Goal: Task Accomplishment & Management: Manage account settings

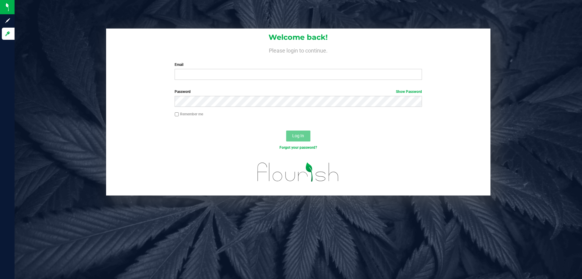
click at [179, 224] on div "Welcome back! Please login to continue. Email Required Please format your email…" at bounding box center [298, 139] width 567 height 279
click at [273, 79] on input "Email" at bounding box center [298, 74] width 247 height 11
type input "[EMAIL_ADDRESS][DOMAIN_NAME]"
click at [286, 130] on button "Log In" at bounding box center [298, 135] width 24 height 11
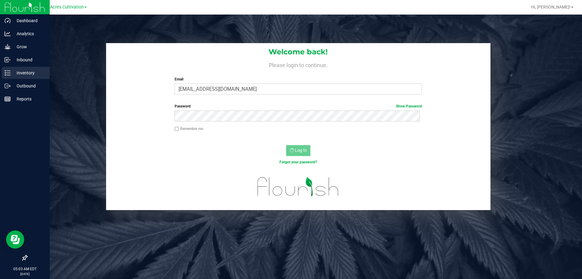
click at [22, 72] on p "Inventory" at bounding box center [29, 72] width 36 height 7
click at [19, 88] on p "Outbound" at bounding box center [29, 85] width 36 height 7
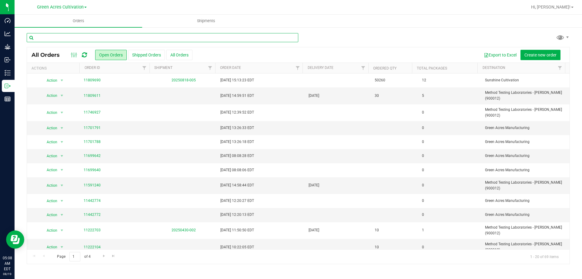
click at [164, 38] on input "text" at bounding box center [163, 37] width 272 height 9
paste input "GA-250716-FFP-33J-FA"
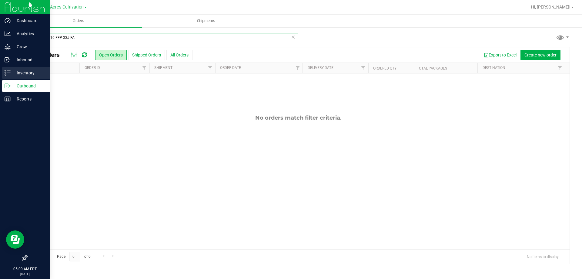
type input "GA-250716-FFP-33J-FA"
click at [15, 73] on p "Inventory" at bounding box center [29, 72] width 36 height 7
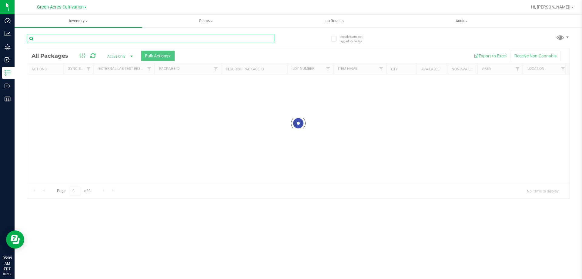
click at [76, 37] on input "text" at bounding box center [151, 38] width 248 height 9
click at [76, 38] on input "text" at bounding box center [151, 38] width 248 height 9
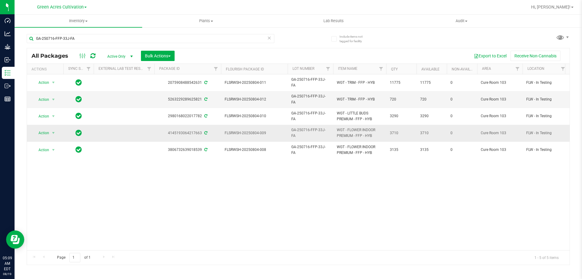
drag, startPoint x: 363, startPoint y: 130, endPoint x: 335, endPoint y: 122, distance: 28.9
click at [335, 125] on td "WGT - FLOWER INDOOR PREMIUM - FFP - HYB" at bounding box center [359, 133] width 53 height 17
copy span "WGT - FLOWER INDOOR PREMIUM - FFP"
click at [128, 39] on input "GA-250716-FFP-33J-FA" at bounding box center [151, 38] width 248 height 9
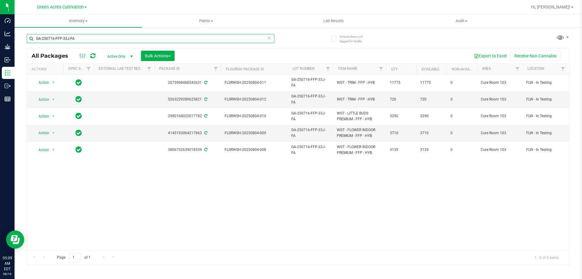
click at [128, 39] on input "GA-250716-FFP-33J-FA" at bounding box center [151, 38] width 248 height 9
paste input "WGT - FLOWER INDOOR PREMIUM - FFP"
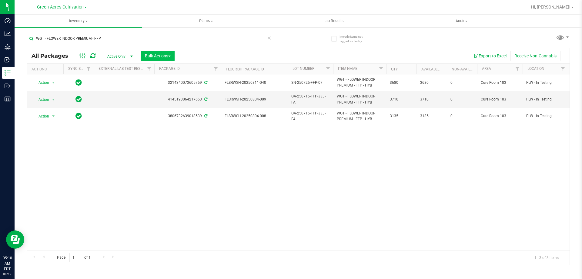
type input "WGT - FLOWER INDOOR PREMIUM - FFP"
click at [169, 56] on span "button" at bounding box center [169, 55] width 2 height 1
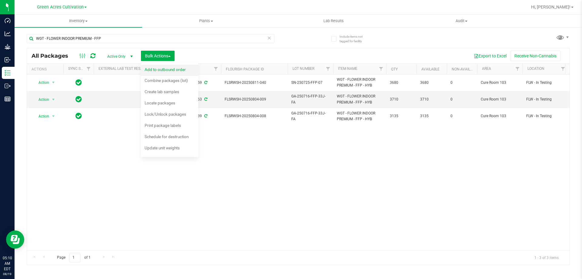
click at [168, 68] on span "Add to outbound order" at bounding box center [165, 69] width 41 height 5
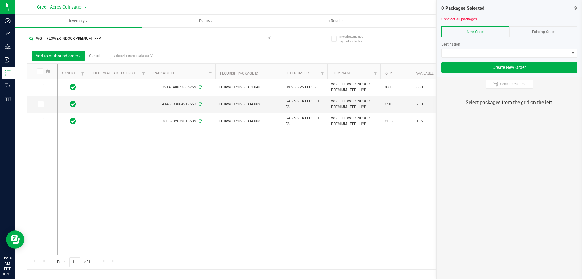
click at [94, 56] on link "Cancel" at bounding box center [94, 56] width 11 height 4
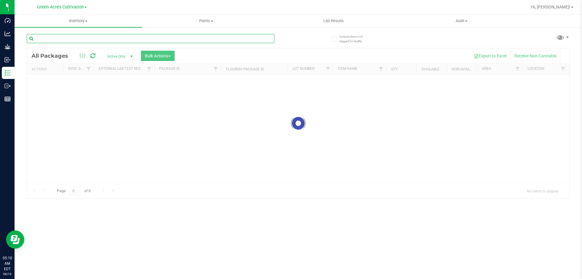
click at [145, 35] on input "text" at bounding box center [151, 38] width 248 height 9
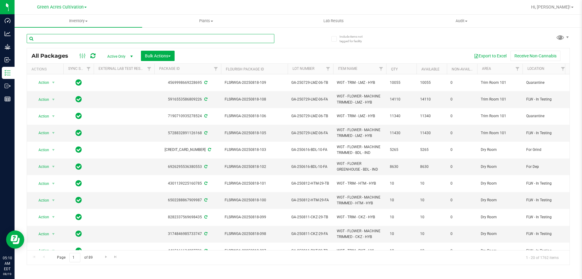
paste input "WGT - FLOWER INDOOR PREMIUM - FFP"
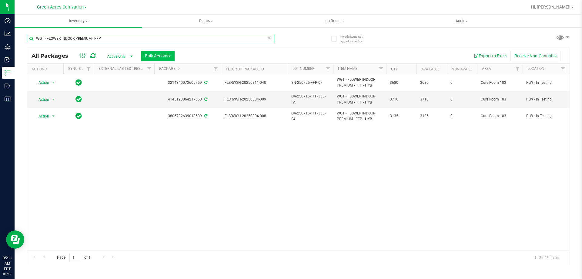
type input "WGT - FLOWER INDOOR PREMIUM - FFP"
click at [170, 55] on span "Bulk Actions" at bounding box center [158, 55] width 26 height 5
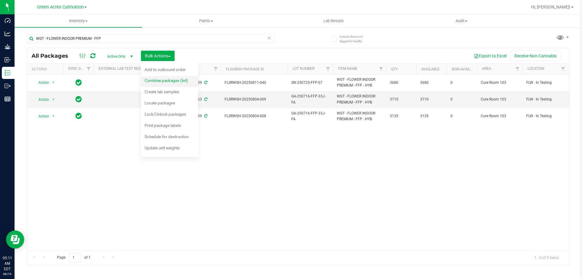
click at [160, 81] on span "Combine packages (lot)" at bounding box center [166, 80] width 43 height 5
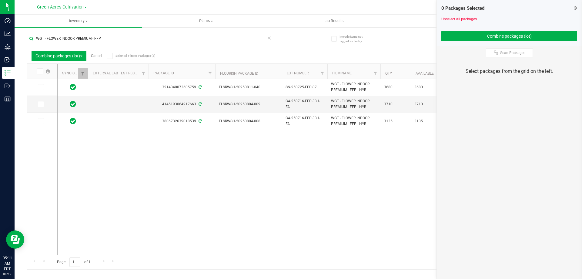
click at [182, 163] on div "3214340073605759 FLSRWSH-20250811-040 SN-250725-FFP-07 WGT - FLOWER INDOOR PREM…" at bounding box center [314, 166] width 512 height 175
click at [42, 104] on icon at bounding box center [40, 104] width 4 height 0
click at [0, 0] on input "checkbox" at bounding box center [0, 0] width 0 height 0
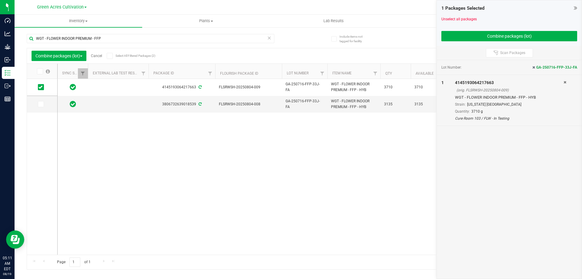
click at [40, 122] on div at bounding box center [42, 166] width 31 height 175
click at [41, 104] on icon at bounding box center [40, 104] width 4 height 0
click at [0, 0] on input "checkbox" at bounding box center [0, 0] width 0 height 0
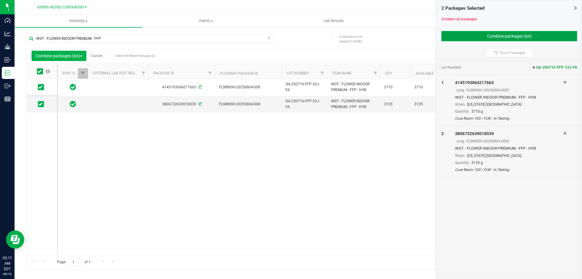
click at [475, 35] on button "Combine packages (lot)" at bounding box center [509, 36] width 136 height 10
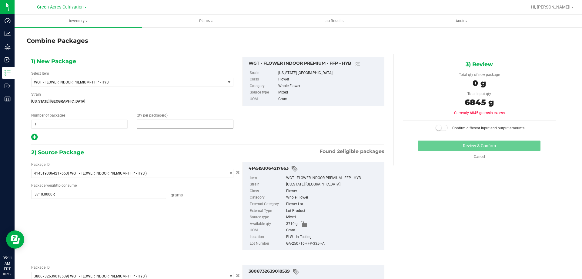
click at [190, 125] on span at bounding box center [185, 123] width 96 height 9
type input "6845"
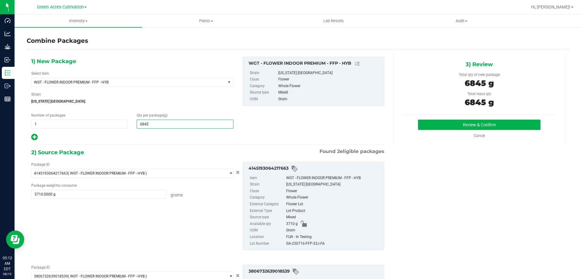
type input "6,845"
click at [315, 243] on div "GA-250716-FFP-33J-FA" at bounding box center [333, 243] width 95 height 7
copy div "GA-250716-FFP-33J-FA"
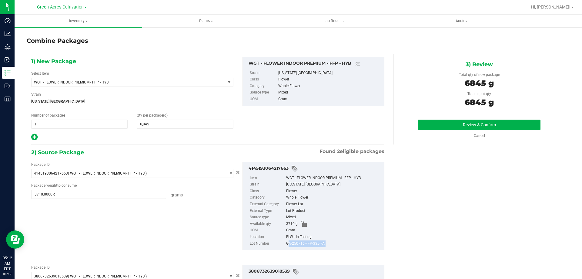
copy div "GA-250716-FFP-33J-FA"
click at [437, 120] on button "Review & Confirm" at bounding box center [479, 124] width 122 height 10
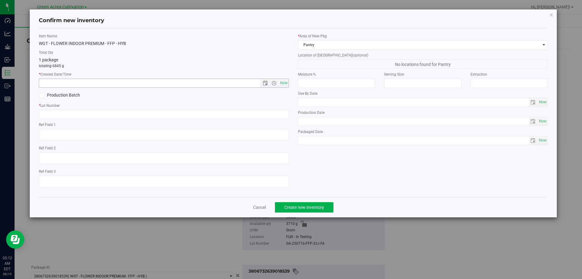
click at [288, 78] on span "Now" at bounding box center [164, 82] width 250 height 9
click at [285, 81] on span "Now" at bounding box center [284, 82] width 10 height 9
type input "8/19/2025 5:12 AM"
click at [263, 118] on input "text" at bounding box center [164, 114] width 250 height 9
paste input "GA-250716-FFP-33J-FA"
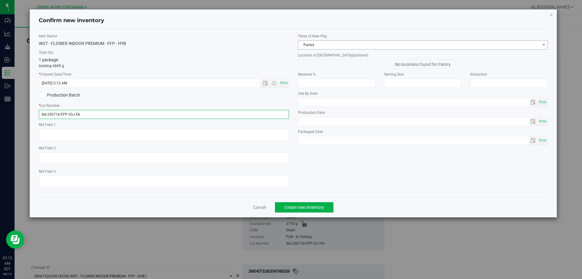
type input "GA-250716-FFP-33J-FA"
click at [383, 43] on span "Pantry" at bounding box center [419, 45] width 242 height 8
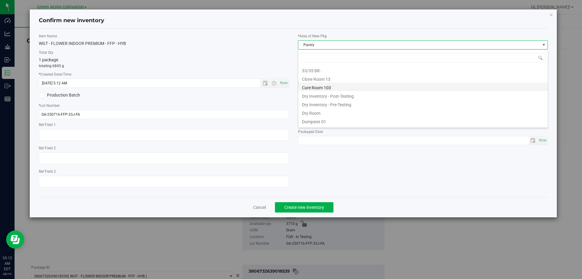
click at [319, 86] on li "Cure Room 103" at bounding box center [422, 86] width 249 height 8
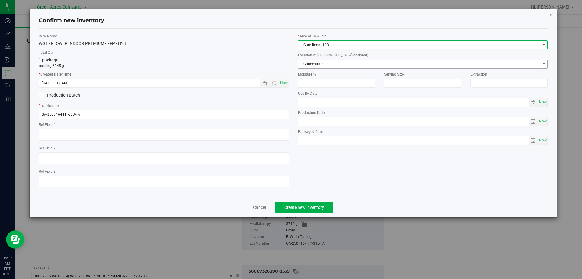
click at [340, 63] on span "Concentrate" at bounding box center [419, 64] width 242 height 8
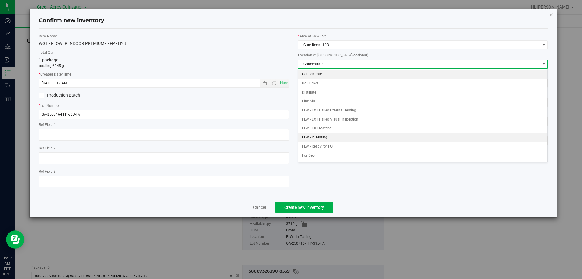
click at [326, 137] on li "FLW - In Testing" at bounding box center [422, 137] width 249 height 9
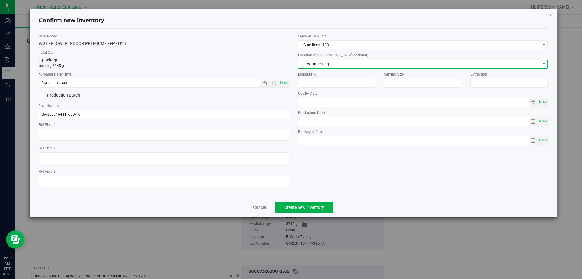
click at [321, 68] on span "FLW - In Testing" at bounding box center [419, 64] width 242 height 8
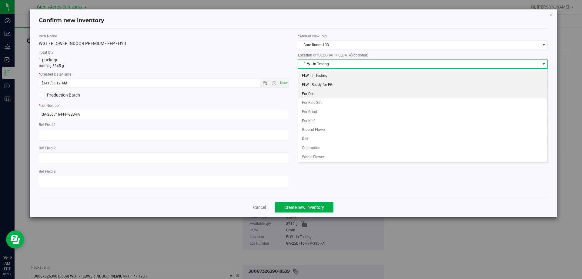
scroll to position [62, 0]
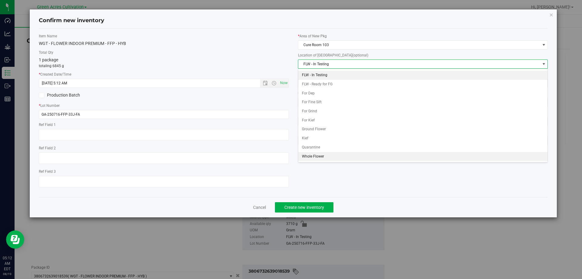
click at [322, 158] on li "Whole Flower" at bounding box center [422, 156] width 249 height 9
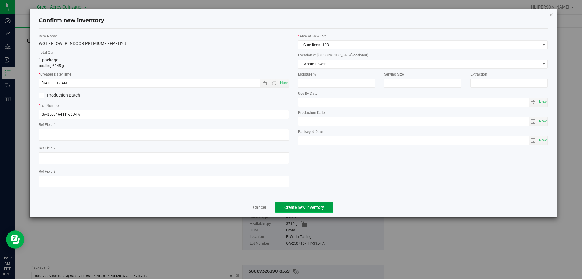
click at [314, 204] on button "Create new inventory" at bounding box center [304, 207] width 58 height 10
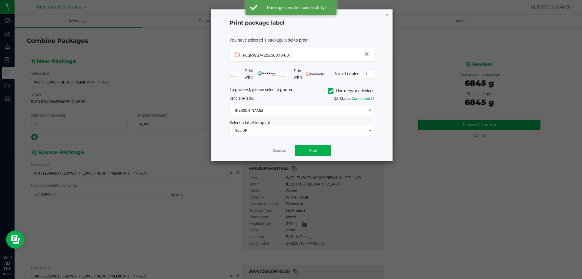
click at [331, 91] on icon at bounding box center [331, 91] width 4 height 0
click at [0, 0] on input "Use network devices" at bounding box center [0, 0] width 0 height 0
click at [321, 106] on span at bounding box center [298, 110] width 137 height 8
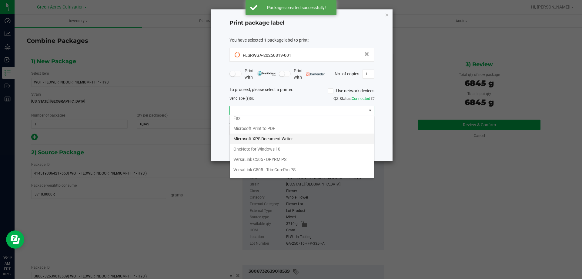
scroll to position [22, 0]
click at [279, 172] on ZPL "ZDesigner ZD420-203dpi ZPL" at bounding box center [302, 172] width 144 height 10
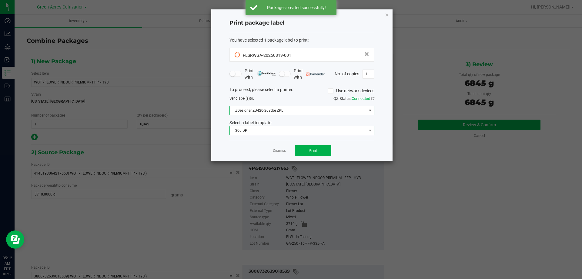
click at [288, 132] on span "300 DPI" at bounding box center [298, 130] width 137 height 8
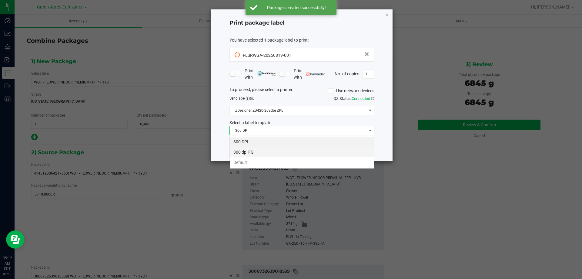
scroll to position [9, 145]
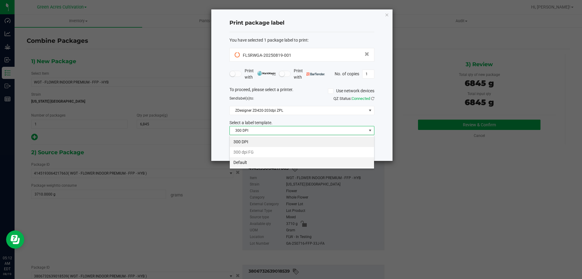
click at [265, 162] on li "Default" at bounding box center [302, 162] width 144 height 10
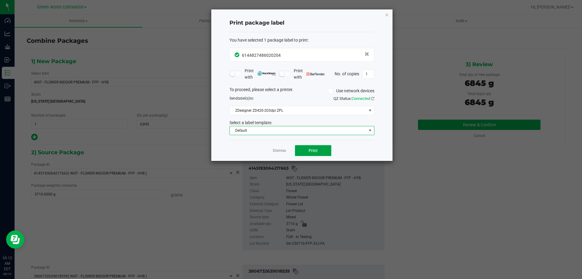
click at [313, 148] on span "Print" at bounding box center [313, 150] width 9 height 5
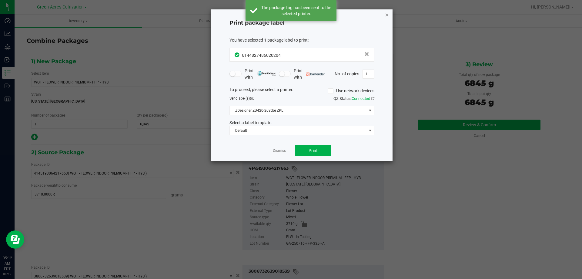
click at [386, 14] on icon "button" at bounding box center [387, 14] width 4 height 7
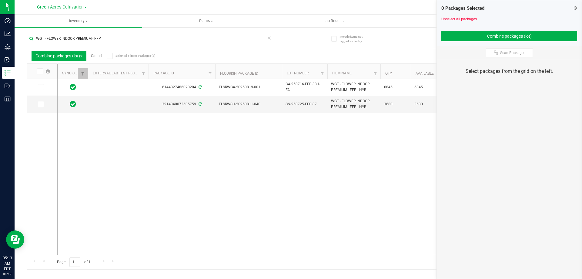
click at [112, 38] on input "WGT - FLOWER INDOOR PREMIUM - FFP" at bounding box center [151, 38] width 248 height 9
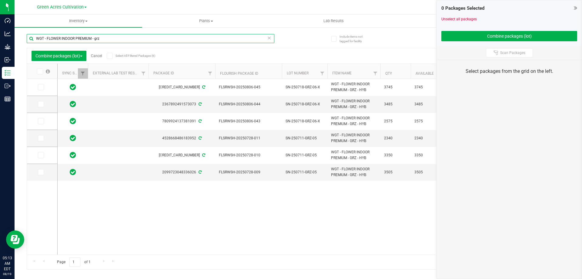
type input "WGT - FLOWER INDOOR PREMIUM - grz"
click at [43, 137] on span at bounding box center [41, 138] width 6 height 6
click at [0, 0] on input "checkbox" at bounding box center [0, 0] width 0 height 0
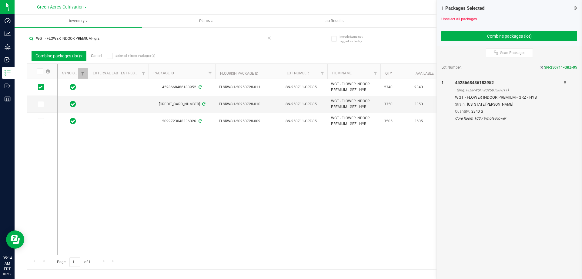
click at [41, 71] on icon at bounding box center [40, 71] width 4 height 0
click at [0, 0] on input "checkbox" at bounding box center [0, 0] width 0 height 0
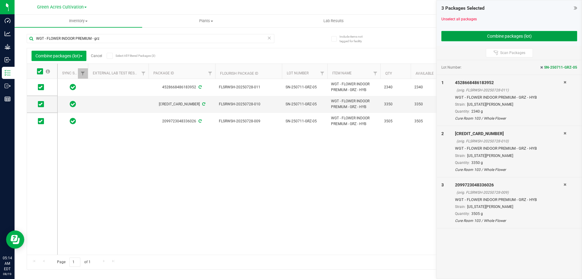
click at [499, 35] on button "Combine packages (lot)" at bounding box center [509, 36] width 136 height 10
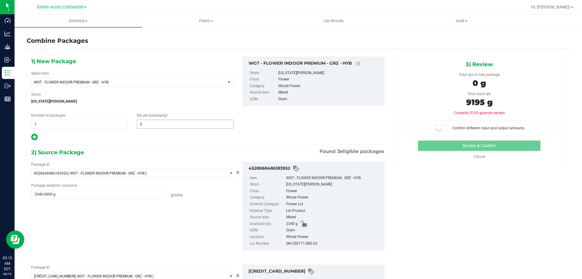
click at [168, 127] on span "0 0" at bounding box center [185, 123] width 96 height 9
type input "9195"
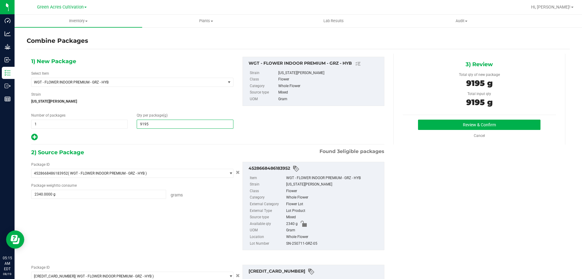
click at [307, 244] on div "SN-250711-GRZ-05" at bounding box center [333, 243] width 95 height 7
type input "9,195"
click at [307, 244] on div "SN-250711-GRZ-05" at bounding box center [333, 243] width 95 height 7
copy div "SN-250711-GRZ-05"
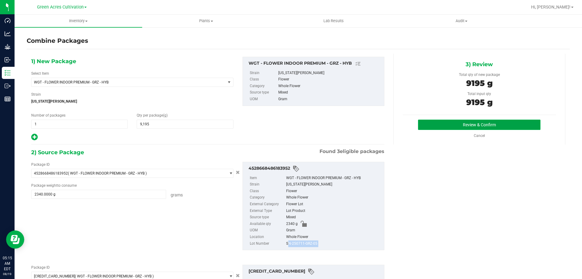
click at [424, 124] on button "Review & Confirm" at bounding box center [479, 124] width 122 height 10
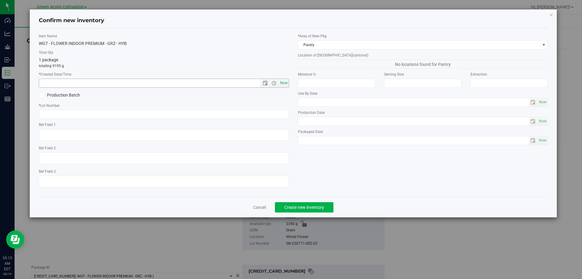
click at [283, 82] on span "Now" at bounding box center [284, 82] width 10 height 9
type input "8/19/2025 5:15 AM"
click at [261, 114] on input "text" at bounding box center [164, 114] width 250 height 9
paste input "SN-250711-GRZ-05"
type input "SN-250711-GRZ-05"
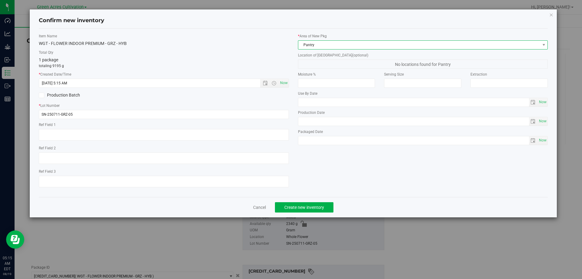
click at [348, 47] on span "Pantry" at bounding box center [419, 45] width 242 height 8
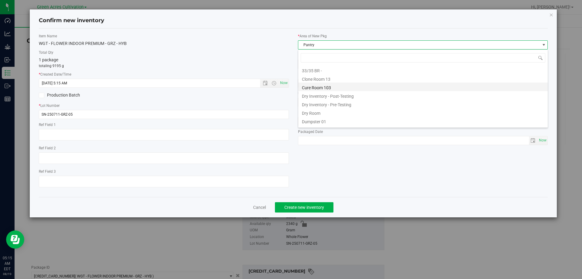
click at [327, 88] on li "Cure Room 103" at bounding box center [422, 86] width 249 height 8
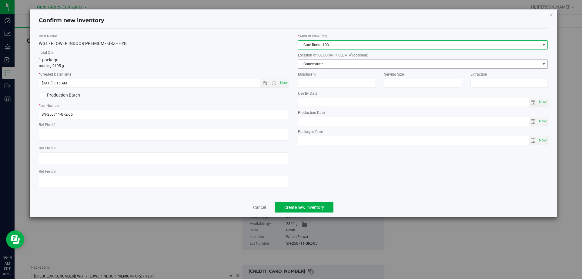
click at [327, 60] on span "Concentrate" at bounding box center [419, 64] width 242 height 8
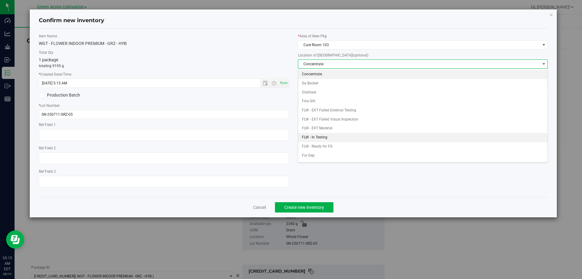
click at [321, 136] on li "FLW - In Testing" at bounding box center [422, 137] width 249 height 9
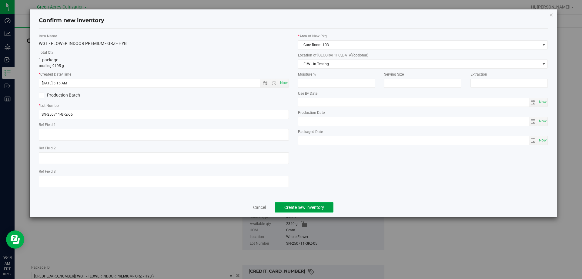
click at [306, 205] on span "Create new inventory" at bounding box center [304, 207] width 40 height 5
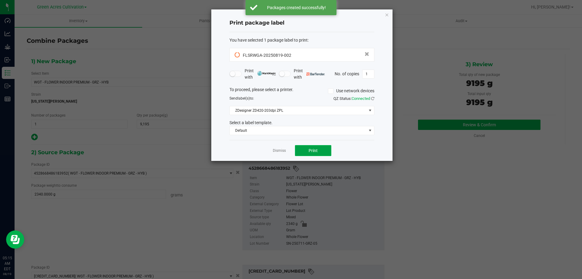
click at [317, 150] on span "Print" at bounding box center [313, 150] width 9 height 5
click at [321, 148] on button "Print" at bounding box center [313, 150] width 36 height 11
click at [388, 14] on icon "button" at bounding box center [387, 14] width 4 height 7
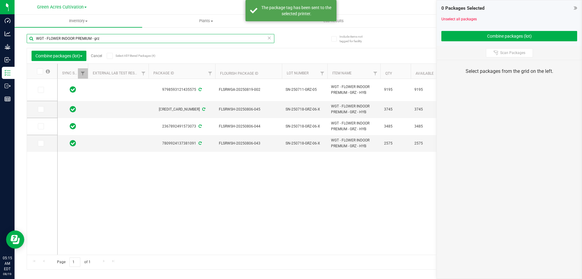
click at [152, 40] on input "WGT - FLOWER INDOOR PREMIUM - grz" at bounding box center [151, 38] width 248 height 9
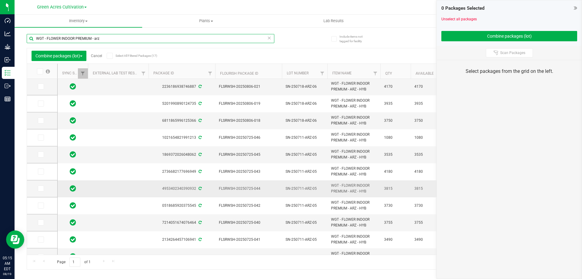
scroll to position [61, 0]
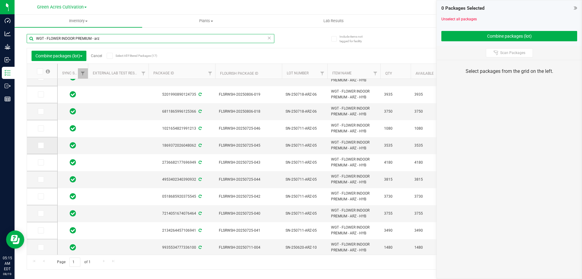
type input "WGT - FLOWER INDOOR PREMIUM - arz"
click at [40, 145] on icon at bounding box center [40, 145] width 4 height 0
click at [0, 0] on input "checkbox" at bounding box center [0, 0] width 0 height 0
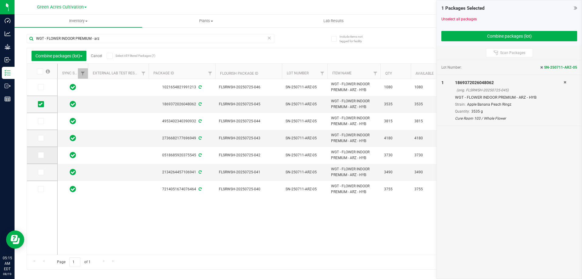
scroll to position [0, 0]
click at [316, 237] on div "1021654821991213 FLSRWSH-20250725-046 SN-250711-ARZ-05 WGT - FLOWER INDOOR PREM…" at bounding box center [314, 166] width 512 height 175
click at [41, 87] on icon at bounding box center [40, 87] width 4 height 0
click at [0, 0] on input "checkbox" at bounding box center [0, 0] width 0 height 0
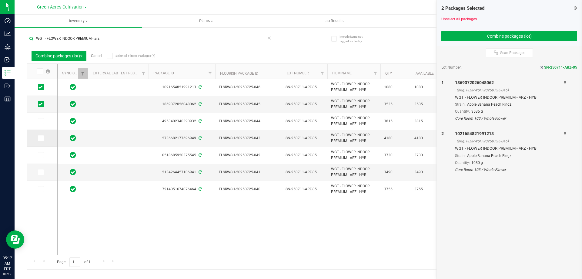
click at [42, 138] on icon at bounding box center [40, 138] width 4 height 0
click at [0, 0] on input "checkbox" at bounding box center [0, 0] width 0 height 0
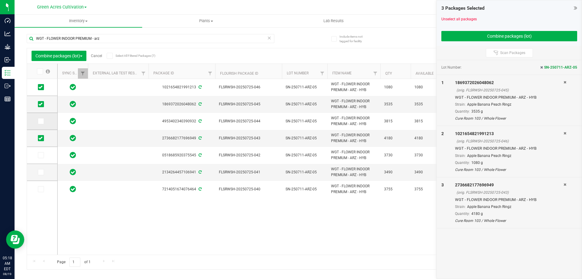
click at [42, 121] on icon at bounding box center [40, 121] width 4 height 0
click at [0, 0] on input "checkbox" at bounding box center [0, 0] width 0 height 0
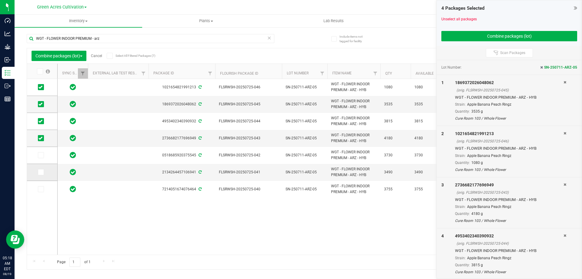
click at [41, 172] on icon at bounding box center [40, 172] width 4 height 0
click at [0, 0] on input "checkbox" at bounding box center [0, 0] width 0 height 0
click at [42, 189] on span at bounding box center [41, 189] width 6 height 6
click at [0, 0] on input "checkbox" at bounding box center [0, 0] width 0 height 0
click at [41, 155] on icon at bounding box center [40, 155] width 4 height 0
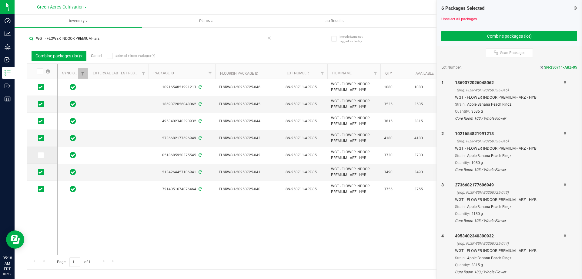
click at [0, 0] on input "checkbox" at bounding box center [0, 0] width 0 height 0
click at [515, 34] on button "Combine packages (lot)" at bounding box center [509, 36] width 136 height 10
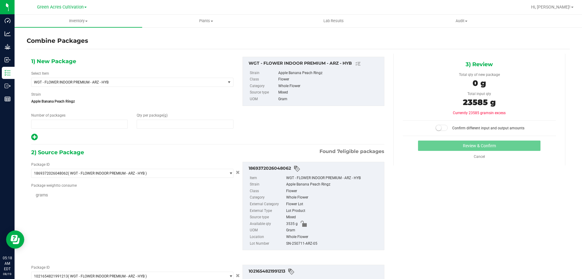
type input "1"
type input "0"
click at [215, 124] on span "0 0" at bounding box center [185, 123] width 96 height 9
type input "23585"
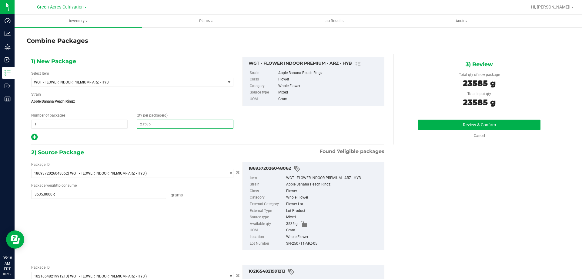
type input "23,585"
click at [295, 243] on div "SN-250711-ARZ-05" at bounding box center [333, 243] width 95 height 7
copy div "SN-250711-ARZ-05"
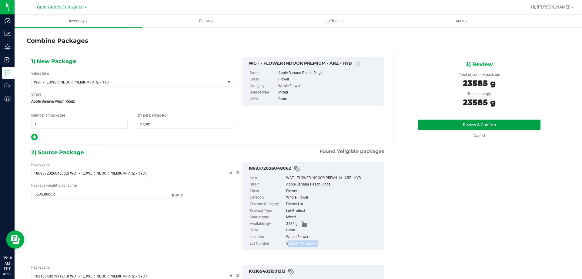
click at [457, 125] on button "Review & Confirm" at bounding box center [479, 124] width 122 height 10
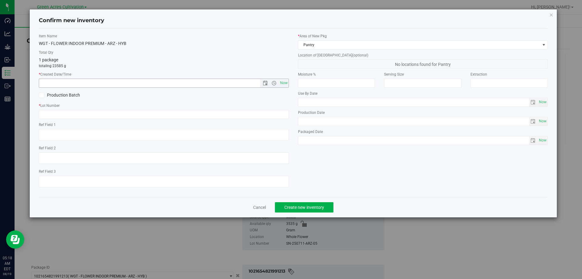
drag, startPoint x: 284, startPoint y: 82, endPoint x: 280, endPoint y: 95, distance: 14.6
click at [285, 82] on span "Now" at bounding box center [284, 82] width 10 height 9
type input "8/19/2025 5:18 AM"
click at [269, 111] on input "text" at bounding box center [164, 114] width 250 height 9
paste input "SN-250711-ARZ-05"
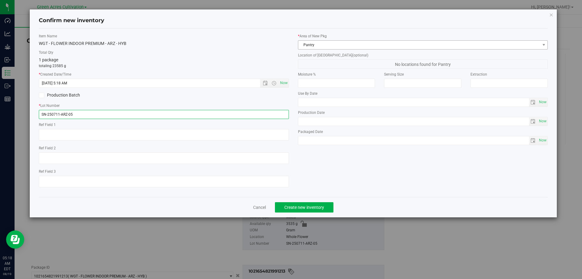
type input "SN-250711-ARZ-05"
click at [328, 45] on span "Pantry" at bounding box center [419, 45] width 242 height 8
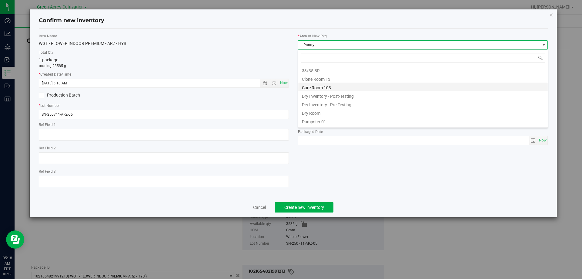
click at [322, 88] on li "Cure Room 103" at bounding box center [422, 86] width 249 height 8
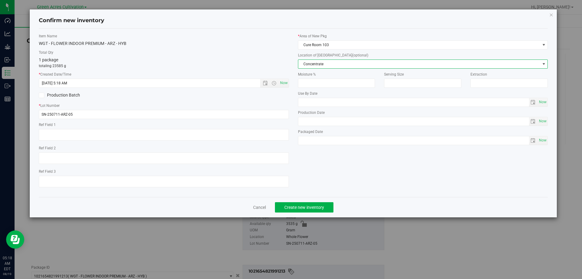
click at [342, 62] on span "Concentrate" at bounding box center [419, 64] width 242 height 8
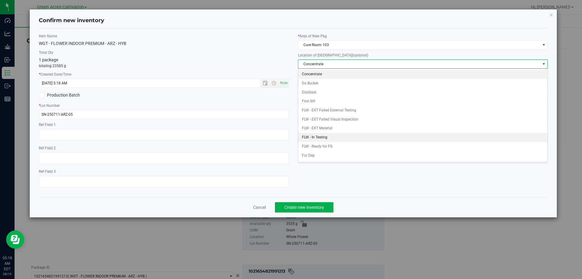
click at [324, 133] on li "FLW - In Testing" at bounding box center [422, 137] width 249 height 9
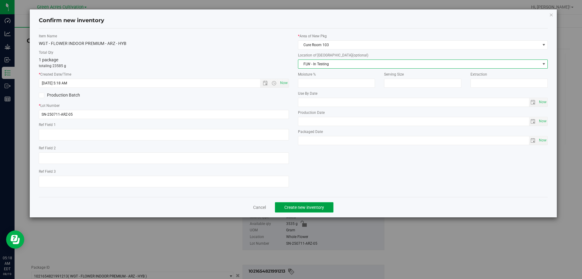
click at [300, 206] on span "Create new inventory" at bounding box center [304, 207] width 40 height 5
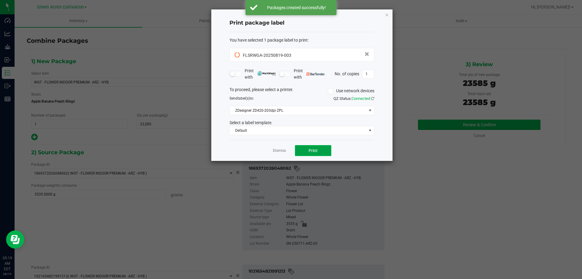
click at [313, 149] on span "Print" at bounding box center [313, 150] width 9 height 5
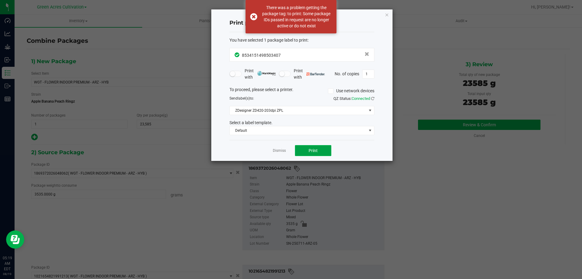
click at [312, 148] on span "Print" at bounding box center [313, 150] width 9 height 5
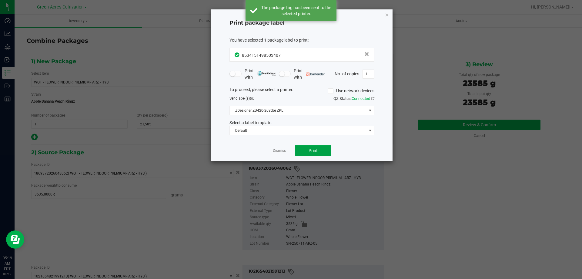
click at [325, 152] on button "Print" at bounding box center [313, 150] width 36 height 11
click at [386, 13] on icon "button" at bounding box center [387, 14] width 4 height 7
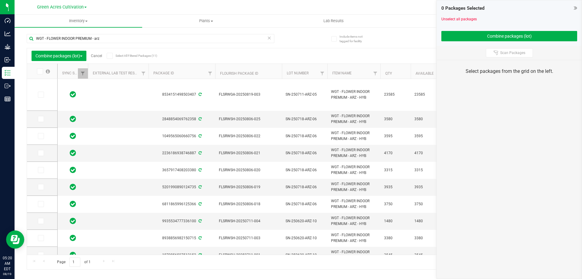
click at [198, 52] on div "Export to Excel Receive Non-Cannabis" at bounding box center [355, 56] width 419 height 10
click at [116, 37] on input "WGT - FLOWER INDOOR PREMIUM - arz" at bounding box center [151, 38] width 248 height 9
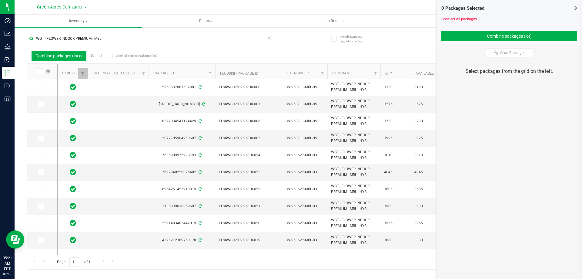
type input "WGT - FLOWER INDOOR PREMIUM - MBL"
click at [40, 155] on icon at bounding box center [40, 155] width 4 height 0
click at [0, 0] on input "checkbox" at bounding box center [0, 0] width 0 height 0
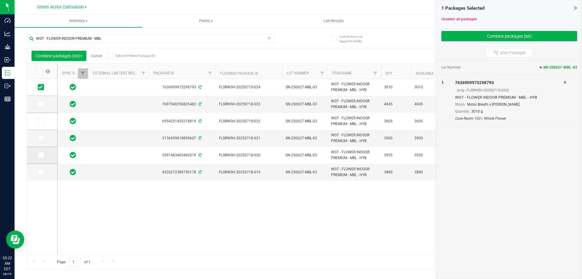
click at [41, 158] on span at bounding box center [41, 155] width 6 height 6
click at [0, 0] on input "checkbox" at bounding box center [0, 0] width 0 height 0
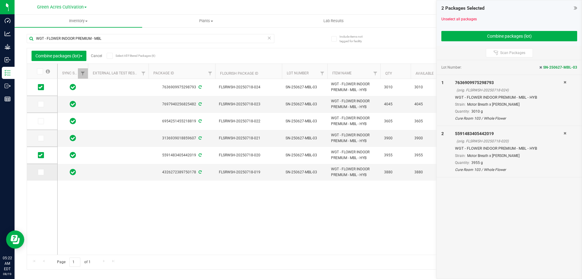
click at [41, 172] on icon at bounding box center [40, 172] width 4 height 0
click at [0, 0] on input "checkbox" at bounding box center [0, 0] width 0 height 0
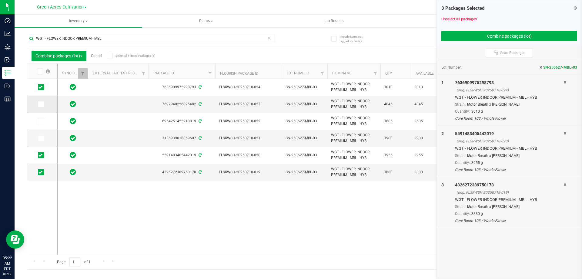
click at [42, 102] on span at bounding box center [41, 104] width 6 height 6
click at [0, 0] on input "checkbox" at bounding box center [0, 0] width 0 height 0
click at [39, 138] on icon at bounding box center [40, 138] width 4 height 0
click at [0, 0] on input "checkbox" at bounding box center [0, 0] width 0 height 0
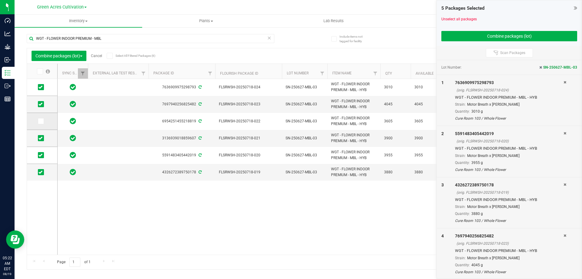
click at [41, 121] on icon at bounding box center [40, 121] width 4 height 0
click at [0, 0] on input "checkbox" at bounding box center [0, 0] width 0 height 0
click at [470, 40] on button "Combine packages (lot)" at bounding box center [509, 36] width 136 height 10
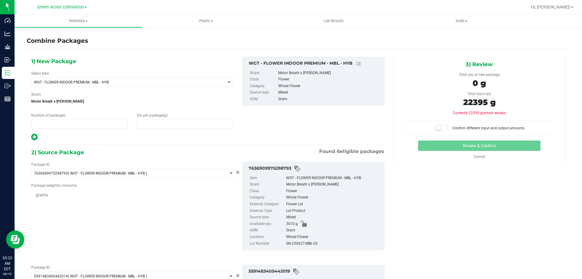
type input "1"
type input "0"
click at [194, 126] on input "0" at bounding box center [185, 124] width 96 height 8
type input "22395"
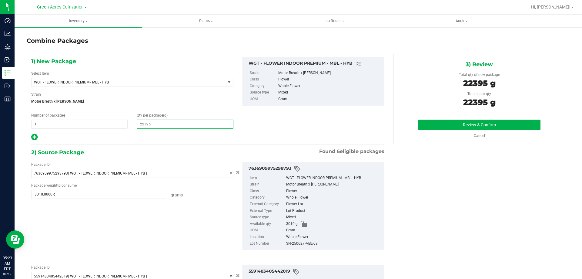
type input "22,395"
click at [309, 243] on div "SN-250627-MBL-03" at bounding box center [333, 243] width 95 height 7
copy div "SN-250627-MBL-03"
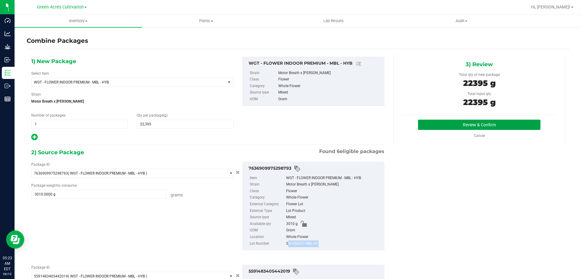
click at [433, 127] on button "Review & Confirm" at bounding box center [479, 124] width 122 height 10
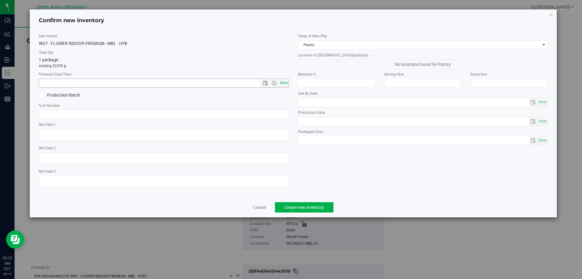
click at [287, 83] on span "Now" at bounding box center [284, 82] width 10 height 9
type input "8/19/2025 5:23 AM"
click at [279, 114] on input "text" at bounding box center [164, 114] width 250 height 9
paste input "SN-250627-MBL-03"
type input "SN-250627-MBL-03"
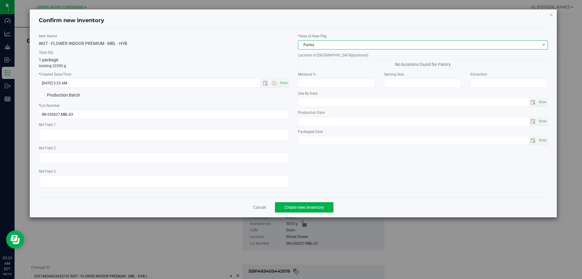
click at [331, 45] on span "Pantry" at bounding box center [419, 45] width 242 height 8
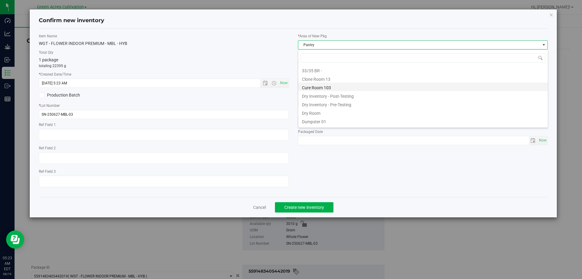
click at [327, 89] on li "Cure Room 103" at bounding box center [422, 86] width 249 height 8
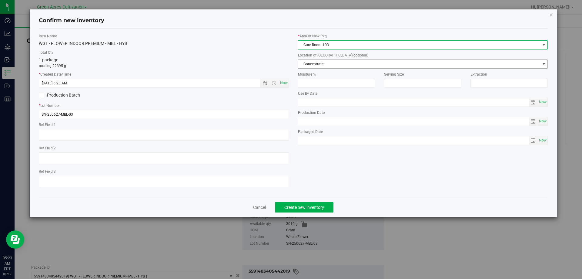
click at [333, 63] on span "Concentrate" at bounding box center [419, 64] width 242 height 8
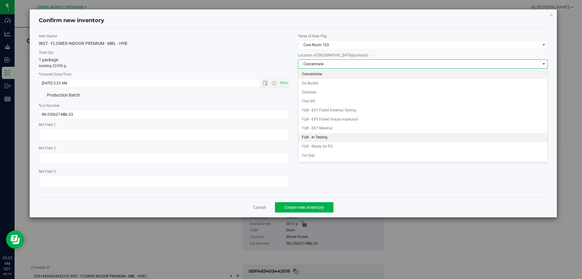
drag, startPoint x: 322, startPoint y: 137, endPoint x: 321, endPoint y: 140, distance: 3.7
click at [322, 137] on li "FLW - In Testing" at bounding box center [422, 137] width 249 height 9
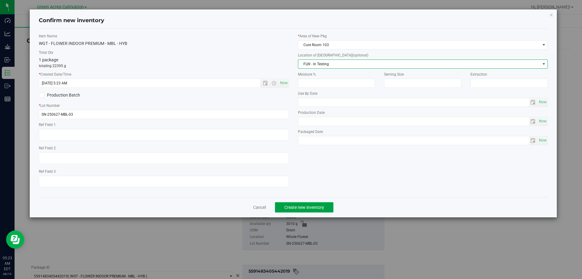
click at [314, 205] on span "Create new inventory" at bounding box center [304, 207] width 40 height 5
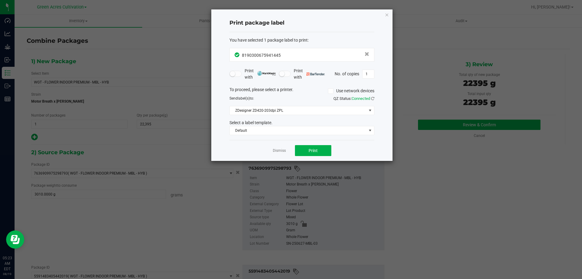
click at [164, 26] on ngb-modal-window "Print package label You have selected 1 package label to print : 81903006759414…" at bounding box center [291, 139] width 582 height 279
click at [304, 154] on button "Print" at bounding box center [313, 150] width 36 height 11
click at [300, 147] on div at bounding box center [301, 84] width 181 height 151
click at [314, 152] on span "Print" at bounding box center [313, 150] width 9 height 5
click at [386, 15] on icon "button" at bounding box center [387, 14] width 4 height 7
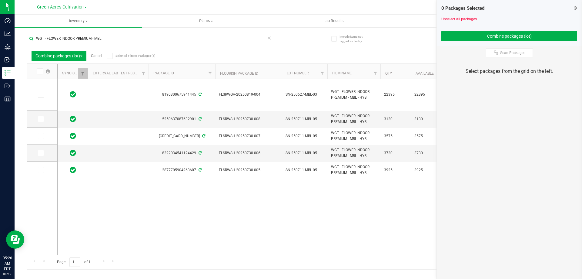
click at [128, 38] on input "WGT - FLOWER INDOOR PREMIUM - MBL" at bounding box center [151, 38] width 248 height 9
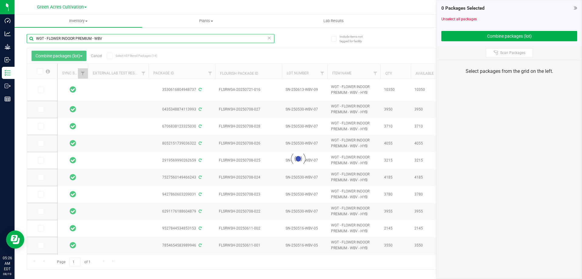
type input "WGT - FLOWER INDOOR PREMIUM - WBV"
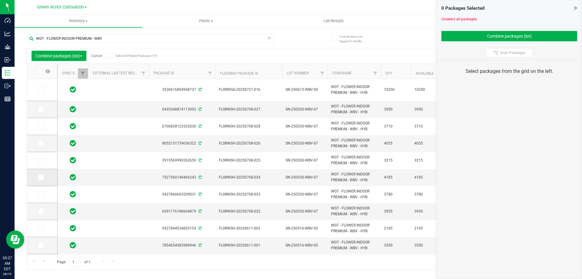
click at [39, 177] on icon at bounding box center [40, 177] width 4 height 0
click at [0, 0] on input "checkbox" at bounding box center [0, 0] width 0 height 0
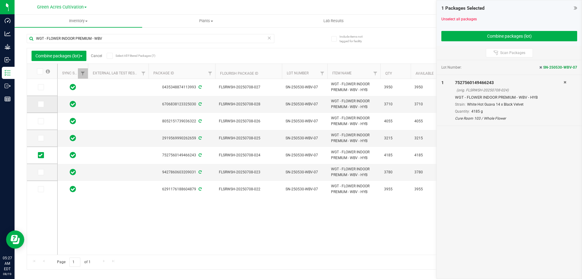
click at [42, 104] on icon at bounding box center [40, 104] width 4 height 0
click at [0, 0] on input "checkbox" at bounding box center [0, 0] width 0 height 0
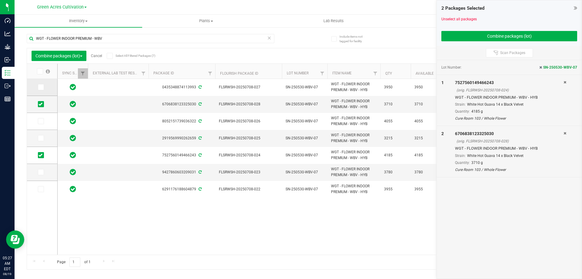
click at [41, 87] on icon at bounding box center [40, 87] width 4 height 0
click at [0, 0] on input "checkbox" at bounding box center [0, 0] width 0 height 0
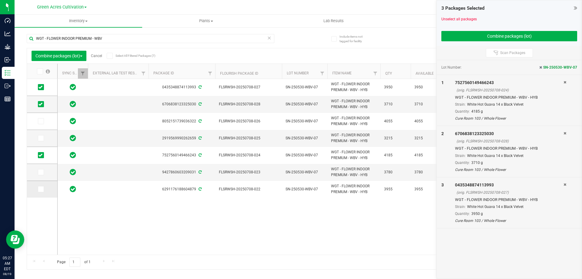
click at [41, 189] on icon at bounding box center [40, 189] width 4 height 0
click at [0, 0] on input "checkbox" at bounding box center [0, 0] width 0 height 0
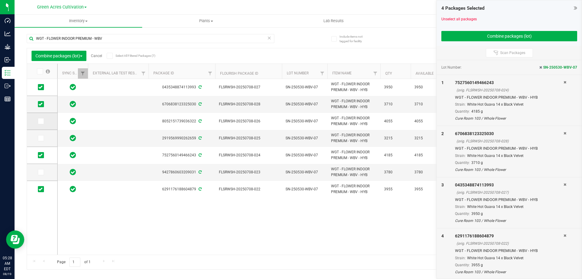
click at [41, 121] on icon at bounding box center [40, 121] width 4 height 0
click at [0, 0] on input "checkbox" at bounding box center [0, 0] width 0 height 0
click at [40, 138] on icon at bounding box center [40, 138] width 4 height 0
click at [0, 0] on input "checkbox" at bounding box center [0, 0] width 0 height 0
click at [38, 172] on icon at bounding box center [40, 172] width 4 height 0
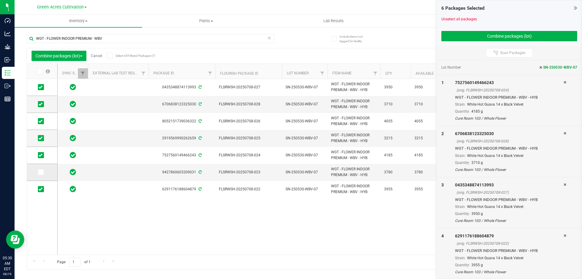
click at [0, 0] on input "checkbox" at bounding box center [0, 0] width 0 height 0
click at [202, 229] on div "0435348874113993 FLSRWSH-20250708-027 SN-250530-WBV-07 WGT - FLOWER INDOOR PREM…" at bounding box center [314, 166] width 512 height 175
click at [482, 32] on button "Combine packages (lot)" at bounding box center [509, 36] width 136 height 10
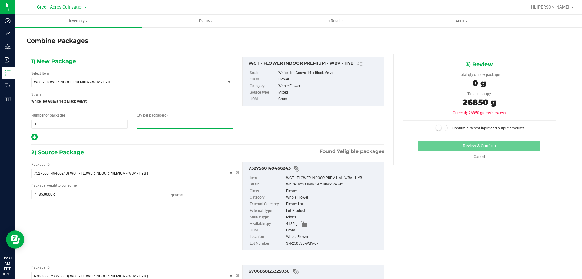
click at [185, 122] on span at bounding box center [185, 123] width 96 height 9
type input "26850"
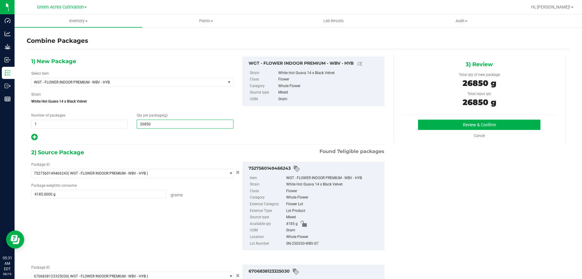
type input "26,850"
click at [310, 245] on div "SN-250530-WBV-07" at bounding box center [333, 243] width 95 height 7
copy div "SN-250530-WBV-07"
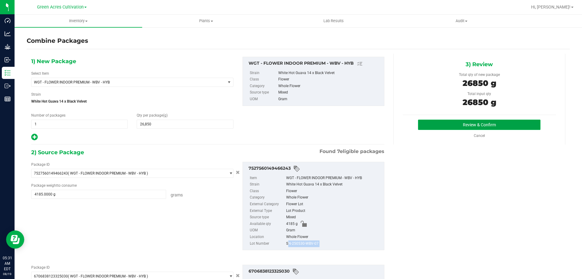
click at [420, 121] on button "Review & Confirm" at bounding box center [479, 124] width 122 height 10
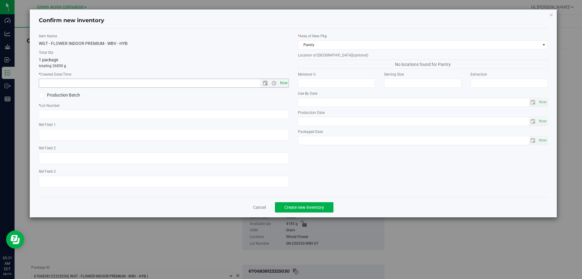
click at [286, 82] on span "Now" at bounding box center [284, 82] width 10 height 9
type input "8/19/2025 5:31 AM"
click at [274, 115] on input "text" at bounding box center [164, 114] width 250 height 9
paste input "SN-250530-WBV-07"
type input "SN-250530-WBV-07"
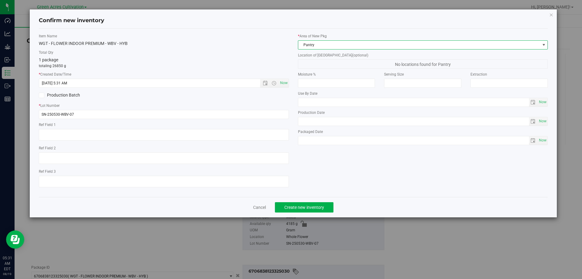
click at [336, 44] on span "Pantry" at bounding box center [419, 45] width 242 height 8
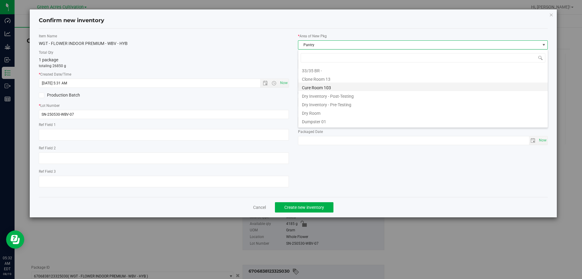
click at [322, 86] on li "Cure Room 103" at bounding box center [422, 86] width 249 height 8
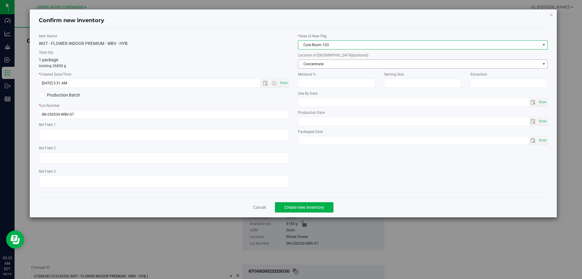
click at [329, 63] on span "Concentrate" at bounding box center [419, 64] width 242 height 8
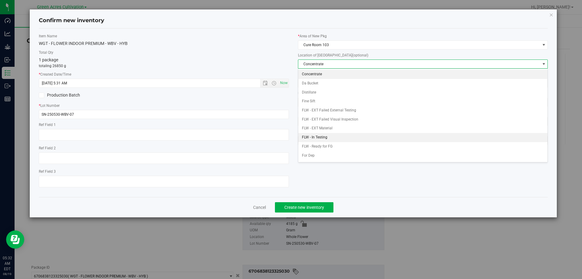
click at [319, 135] on li "FLW - In Testing" at bounding box center [422, 137] width 249 height 9
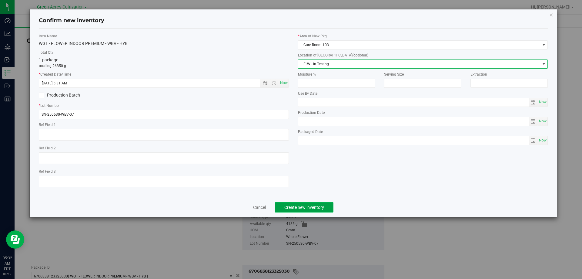
click at [306, 205] on span "Create new inventory" at bounding box center [304, 207] width 40 height 5
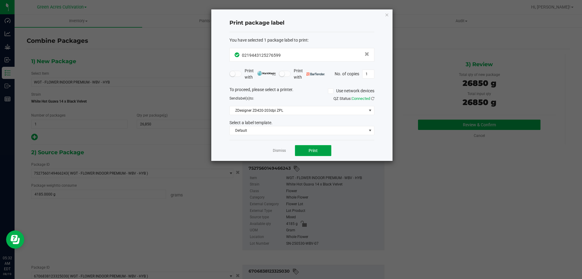
click at [313, 152] on span "Print" at bounding box center [313, 150] width 9 height 5
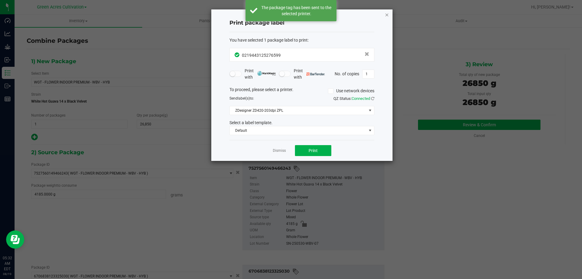
click at [385, 14] on icon "button" at bounding box center [387, 14] width 4 height 7
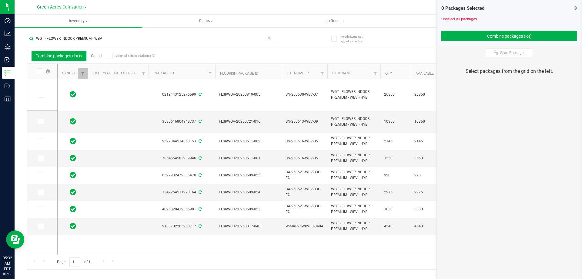
click at [99, 56] on link "Cancel" at bounding box center [96, 56] width 11 height 4
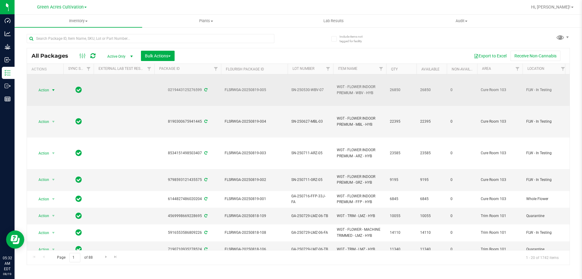
drag, startPoint x: 48, startPoint y: 88, endPoint x: 51, endPoint y: 92, distance: 5.0
click at [49, 90] on span "Action" at bounding box center [41, 90] width 16 height 8
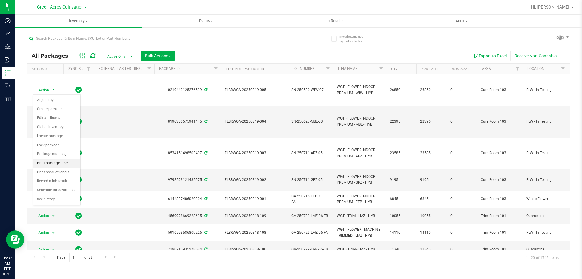
click at [63, 164] on li "Print package label" at bounding box center [56, 163] width 47 height 9
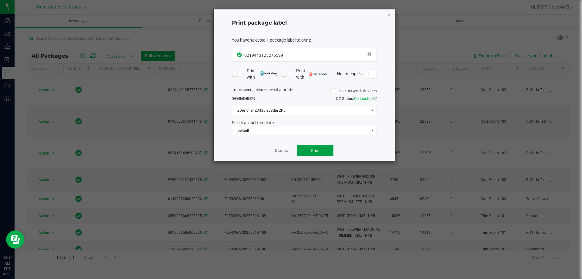
click at [317, 149] on span "Print" at bounding box center [315, 150] width 9 height 5
click at [387, 14] on icon "button" at bounding box center [389, 14] width 4 height 7
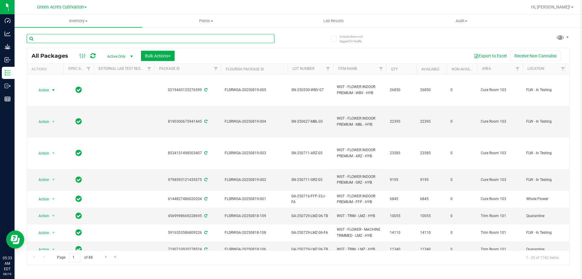
click at [170, 37] on input "text" at bounding box center [151, 38] width 248 height 9
paste input "GA-250521-WBV-33D-FA"
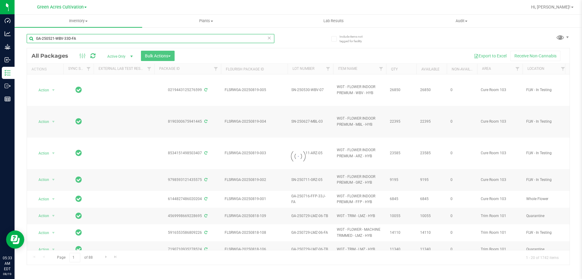
type input "GA-250521-WBV-33D-FA"
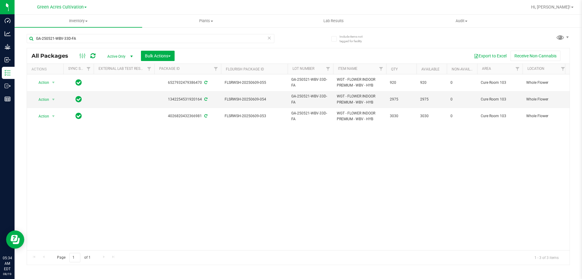
click at [268, 209] on div "Action Action Adjust qty Create package Edit attributes Global inventory Locate…" at bounding box center [298, 161] width 542 height 175
click at [166, 55] on span "Bulk Actions" at bounding box center [158, 55] width 26 height 5
click at [160, 82] on span "Combine packages (lot)" at bounding box center [166, 80] width 43 height 5
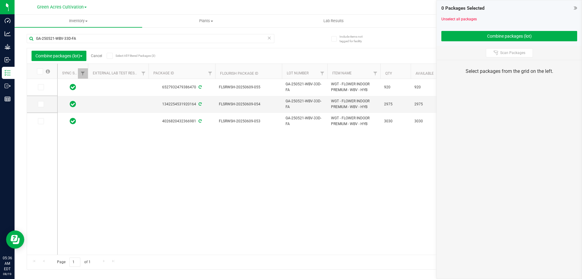
click at [39, 71] on icon at bounding box center [40, 71] width 4 height 0
click at [0, 0] on input "checkbox" at bounding box center [0, 0] width 0 height 0
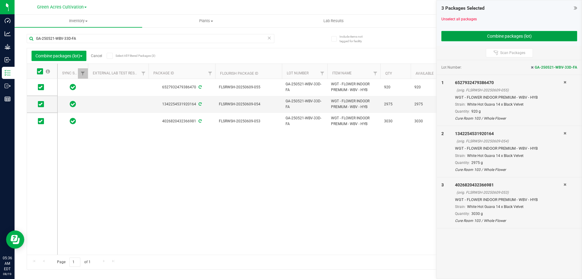
click at [492, 35] on button "Combine packages (lot)" at bounding box center [509, 36] width 136 height 10
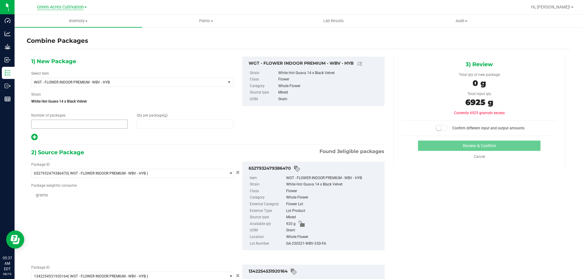
type input "1"
type input "0"
click at [222, 122] on span at bounding box center [185, 123] width 96 height 9
type input "6925"
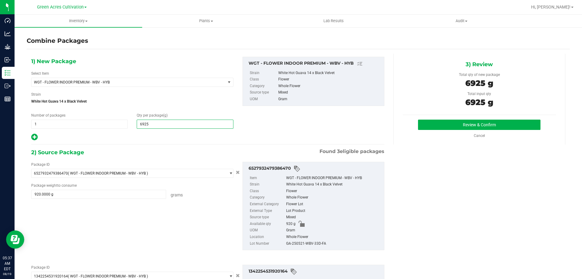
type input "6,925"
click at [319, 243] on div "GA-250521-WBV-33D-FA" at bounding box center [333, 243] width 95 height 7
copy div "GA-250521-WBV-33D-FA"
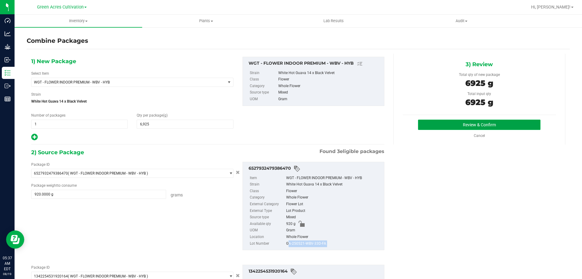
click at [432, 122] on button "Review & Confirm" at bounding box center [479, 124] width 122 height 10
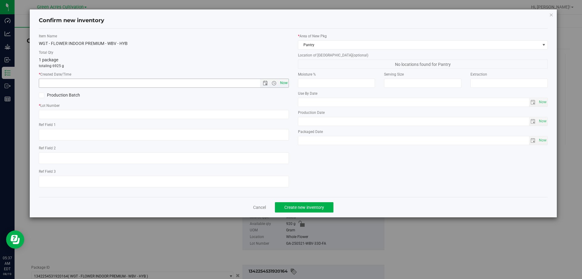
click at [285, 80] on span "Now" at bounding box center [284, 82] width 10 height 9
type input "8/19/2025 5:37 AM"
click at [268, 120] on div "Item Name WGT - FLOWER INDOOR PREMIUM - WBV - HYB Total Qty 1 package totaling …" at bounding box center [163, 112] width 259 height 159
click at [267, 114] on input "text" at bounding box center [164, 114] width 250 height 9
paste input "GA-250521-WBV-33D-FA"
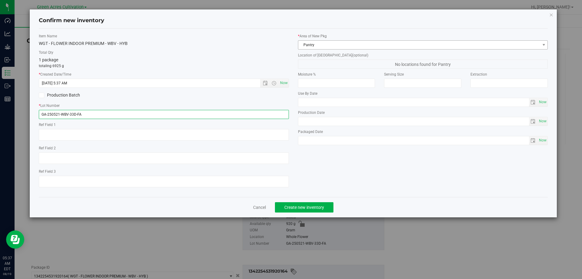
type input "GA-250521-WBV-33D-FA"
click at [348, 45] on span "Pantry" at bounding box center [419, 45] width 242 height 8
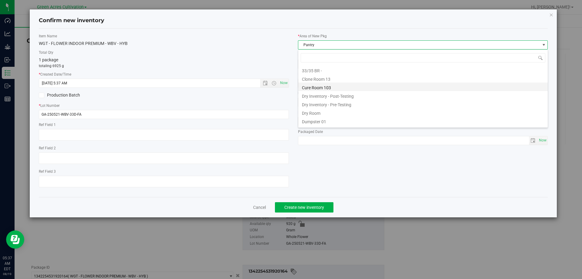
click at [317, 88] on li "Cure Room 103" at bounding box center [422, 86] width 249 height 8
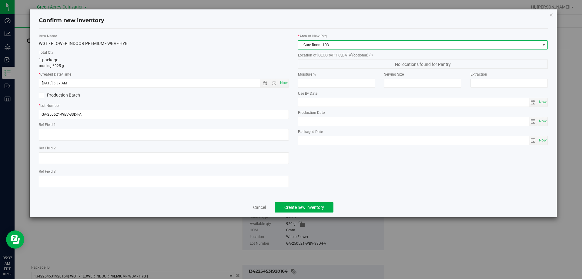
click at [322, 76] on label "Moisture %" at bounding box center [336, 74] width 77 height 5
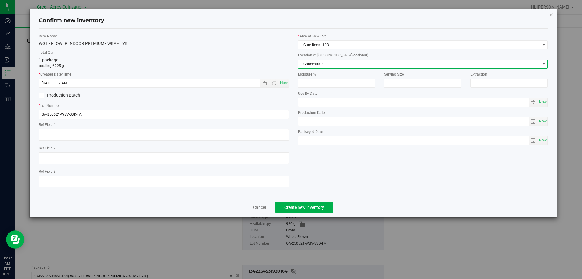
click at [322, 65] on span "Concentrate" at bounding box center [419, 64] width 242 height 8
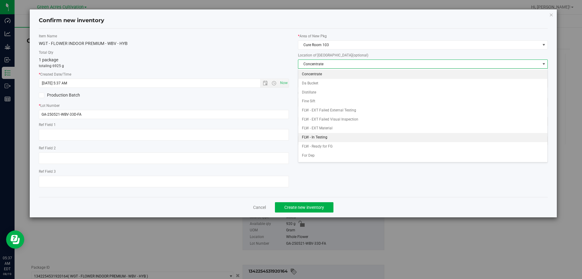
click at [316, 133] on li "FLW - In Testing" at bounding box center [422, 137] width 249 height 9
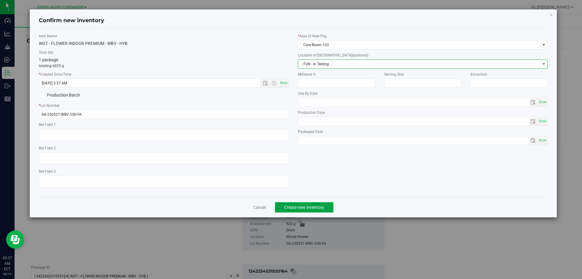
click at [315, 205] on span "Create new inventory" at bounding box center [304, 207] width 40 height 5
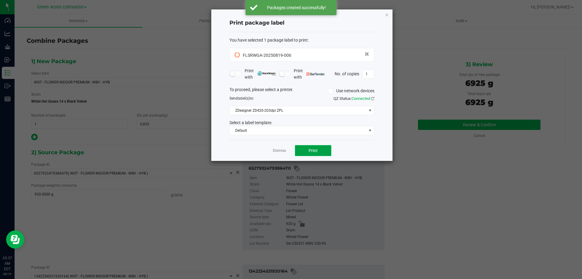
click at [318, 150] on button "Print" at bounding box center [313, 150] width 36 height 11
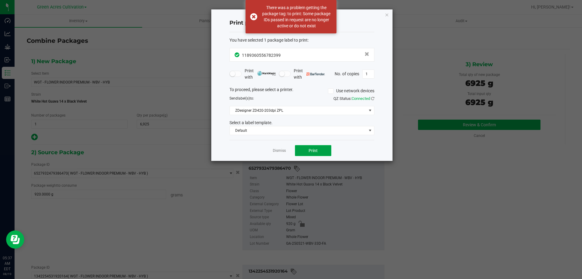
click at [314, 150] on span "Print" at bounding box center [313, 150] width 9 height 5
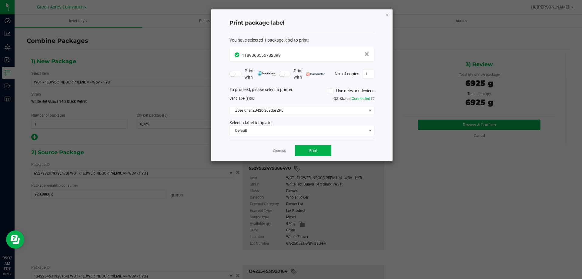
click at [382, 16] on div "Print package label You have selected 1 package label to print : 11893605567823…" at bounding box center [301, 84] width 181 height 151
click at [387, 13] on icon "button" at bounding box center [387, 14] width 4 height 7
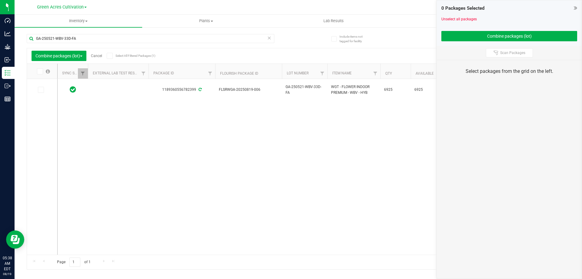
drag, startPoint x: 225, startPoint y: 151, endPoint x: 221, endPoint y: 152, distance: 4.5
click at [222, 152] on div "1189360556782399 FLSRWGA-20250819-006 GA-250521-WBV-33D-FA WGT - FLOWER INDOOR …" at bounding box center [314, 166] width 512 height 175
click at [98, 55] on link "Cancel" at bounding box center [96, 56] width 11 height 4
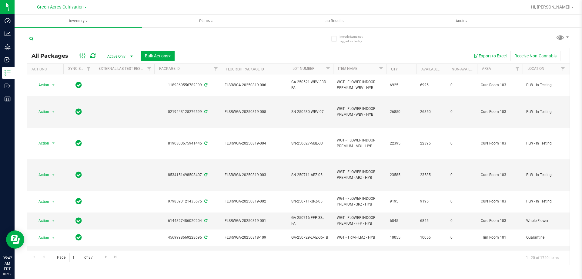
click at [157, 38] on input "text" at bounding box center [151, 38] width 248 height 9
click at [173, 58] on button "Bulk Actions" at bounding box center [158, 56] width 34 height 10
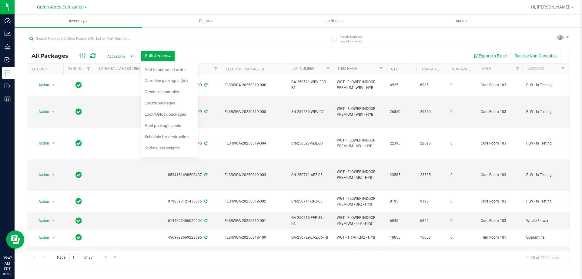
click at [251, 6] on div at bounding box center [317, 7] width 419 height 12
click at [206, 54] on div "Export to Excel Receive Non-Cannabis" at bounding box center [372, 56] width 386 height 10
click at [178, 36] on input "text" at bounding box center [151, 38] width 248 height 9
click at [177, 36] on input "text" at bounding box center [151, 38] width 248 height 9
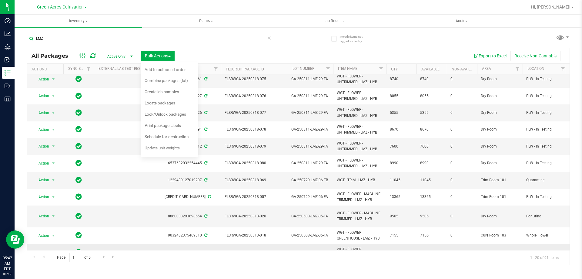
scroll to position [154, 0]
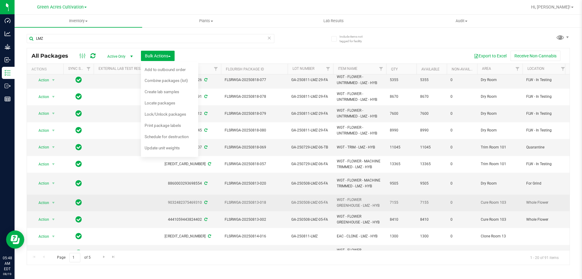
drag, startPoint x: 369, startPoint y: 191, endPoint x: 334, endPoint y: 185, distance: 35.6
click at [334, 194] on td "WGT - FLOWER GREENHOUSE - LMZ - HYB" at bounding box center [359, 202] width 53 height 17
copy span "WGT - FLOWER GREENHOUSE - LMZ"
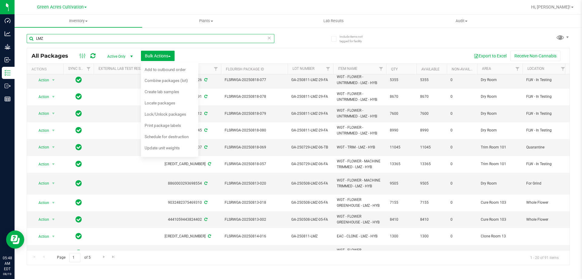
click at [123, 41] on input "LMZ" at bounding box center [151, 38] width 248 height 9
click at [122, 41] on input "LMZ" at bounding box center [151, 38] width 248 height 9
paste input "WGT - FLOWER GREENHOUSE -"
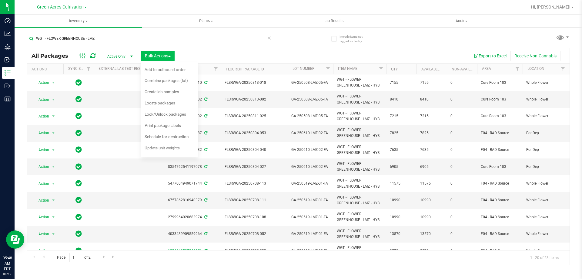
type input "WGT - FLOWER GREENHOUSE - LMZ"
click at [171, 57] on span "Bulk Actions" at bounding box center [158, 55] width 26 height 5
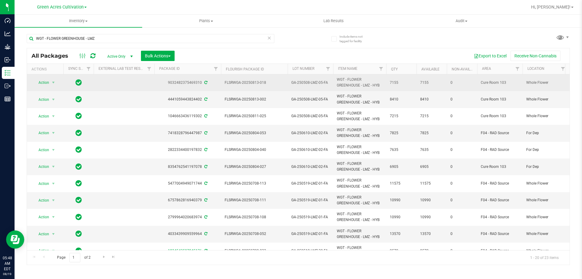
drag, startPoint x: 225, startPoint y: 82, endPoint x: 400, endPoint y: 82, distance: 174.9
copy tr "FLSRWGA-20250813-018 GA-250508-LMZ-05-FA WGT - FLOWER GREENHOUSE - LMZ - HYB 71…"
click at [52, 83] on span "select" at bounding box center [53, 82] width 5 height 5
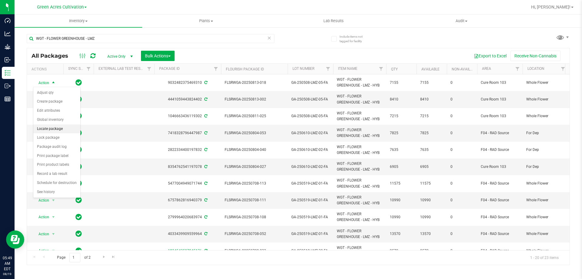
click at [52, 130] on li "Locate package" at bounding box center [56, 128] width 47 height 9
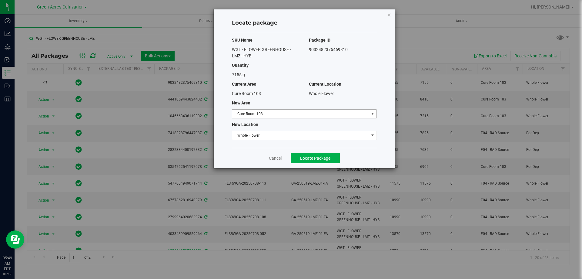
click at [343, 112] on span "Cure Room 103" at bounding box center [300, 113] width 137 height 8
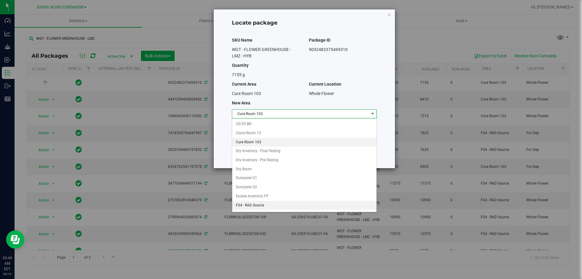
click at [273, 205] on li "F04 - RAD Source" at bounding box center [304, 205] width 144 height 9
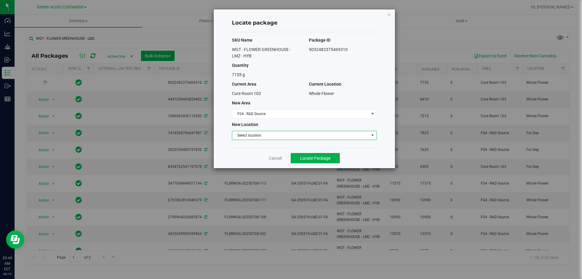
click at [282, 135] on span "Select location" at bounding box center [300, 135] width 137 height 8
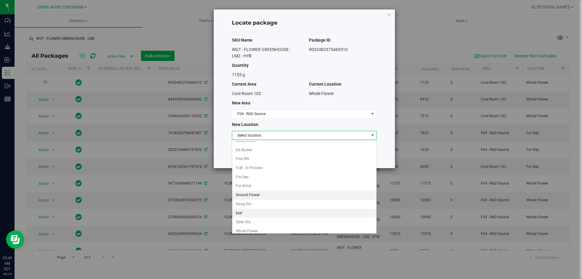
scroll to position [17, 0]
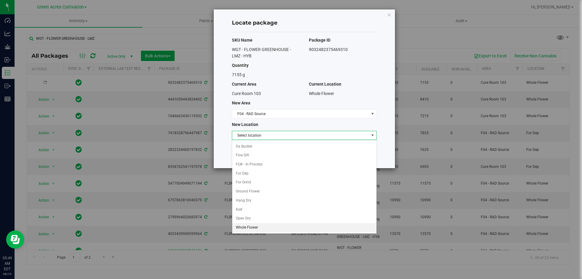
click at [254, 226] on li "Whole Flower" at bounding box center [304, 227] width 144 height 9
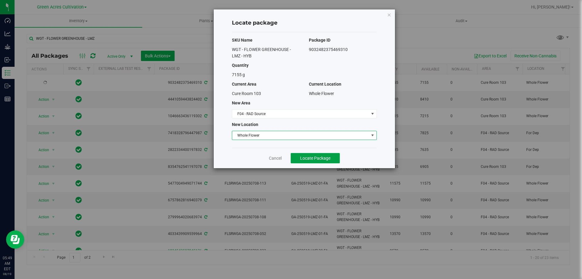
click at [316, 157] on button "Locate Package" at bounding box center [315, 158] width 49 height 10
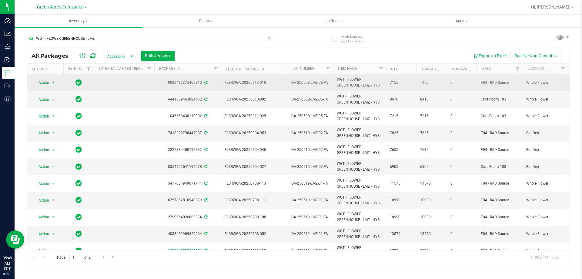
click at [50, 82] on span "select" at bounding box center [54, 82] width 8 height 8
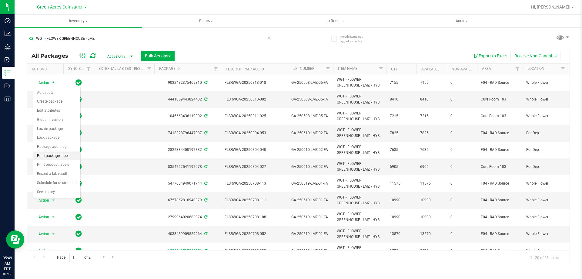
click at [58, 156] on li "Print package label" at bounding box center [56, 155] width 47 height 9
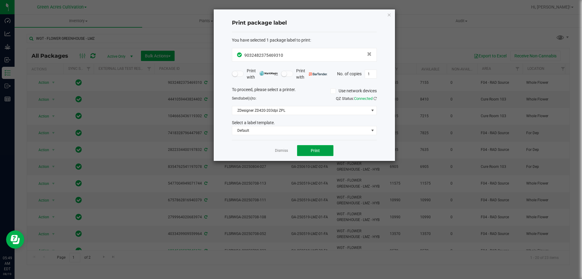
click at [301, 148] on button "Print" at bounding box center [315, 150] width 36 height 11
click at [389, 12] on icon "button" at bounding box center [389, 14] width 4 height 7
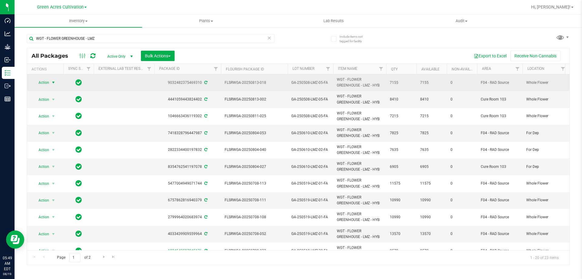
click at [51, 82] on span "select" at bounding box center [54, 82] width 8 height 8
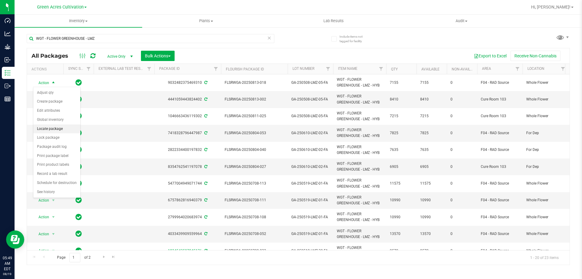
click at [56, 128] on li "Locate package" at bounding box center [56, 128] width 47 height 9
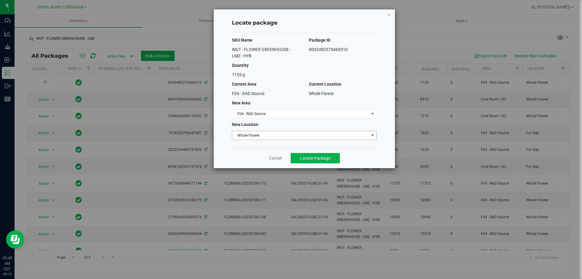
click at [303, 135] on span "Whole Flower" at bounding box center [300, 135] width 137 height 8
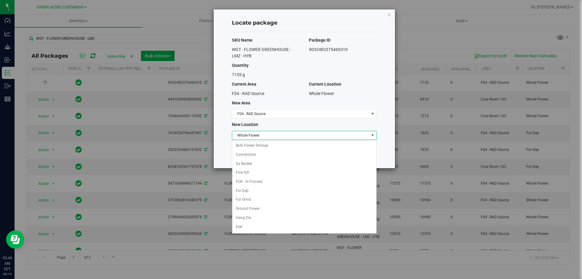
scroll to position [17, 0]
click at [247, 173] on li "For Dep" at bounding box center [304, 173] width 144 height 9
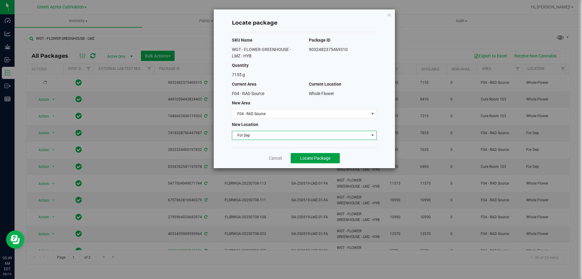
click at [332, 156] on button "Locate Package" at bounding box center [315, 158] width 49 height 10
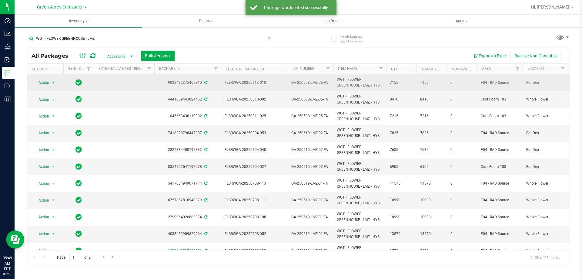
click at [52, 80] on span "select" at bounding box center [53, 82] width 5 height 5
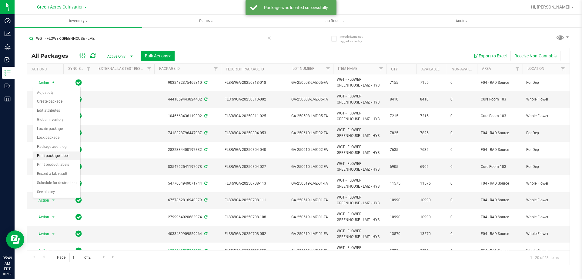
click at [60, 154] on li "Print package label" at bounding box center [56, 155] width 47 height 9
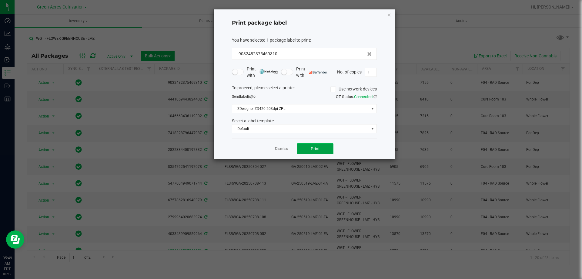
click at [305, 150] on button "Print" at bounding box center [315, 148] width 36 height 11
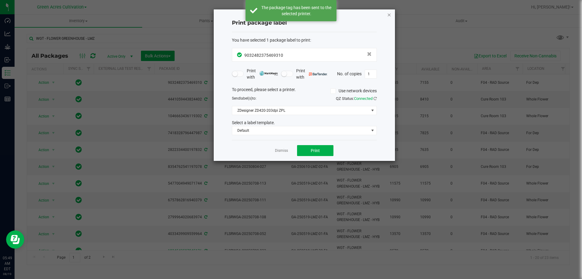
click at [388, 13] on icon "button" at bounding box center [389, 14] width 4 height 7
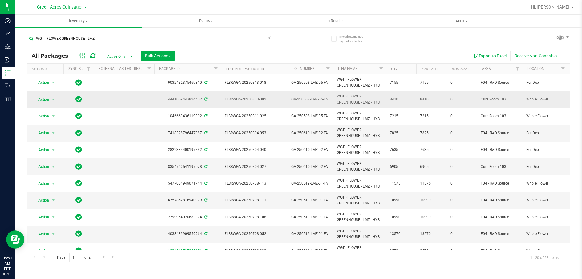
drag, startPoint x: 193, startPoint y: 270, endPoint x: 154, endPoint y: 105, distance: 170.1
click at [192, 270] on div "Inventory All packages All inventory Waste log Create inventory Plants All plan…" at bounding box center [298, 147] width 567 height 264
click at [55, 98] on span "select" at bounding box center [53, 99] width 5 height 5
click at [52, 101] on span "select" at bounding box center [53, 99] width 5 height 5
click at [52, 100] on span "select" at bounding box center [53, 99] width 5 height 5
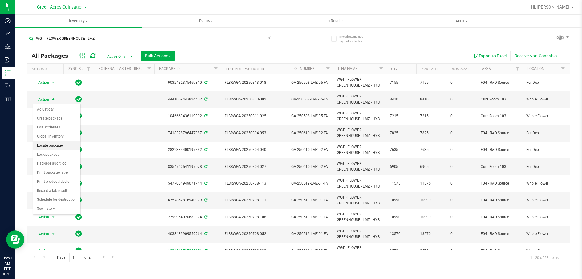
click at [51, 145] on li "Locate package" at bounding box center [56, 145] width 47 height 9
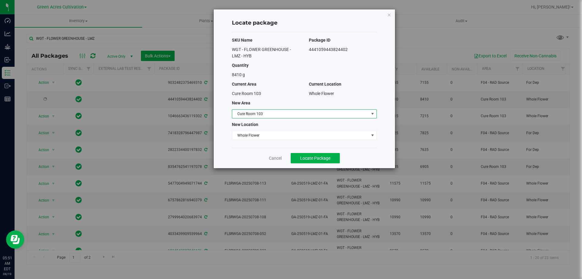
click at [295, 114] on span "Cure Room 103" at bounding box center [300, 113] width 137 height 8
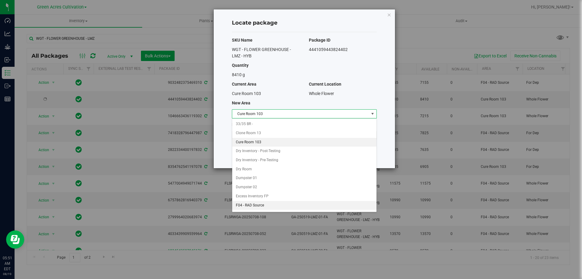
click at [252, 205] on li "F04 - RAD Source" at bounding box center [304, 205] width 144 height 9
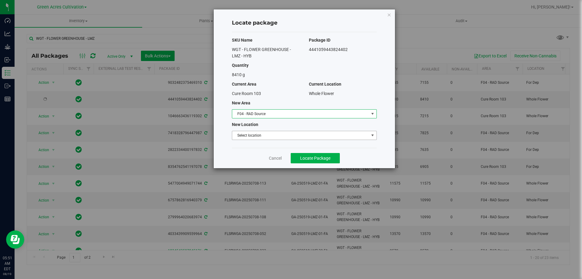
click at [269, 132] on span "Select location" at bounding box center [300, 135] width 137 height 8
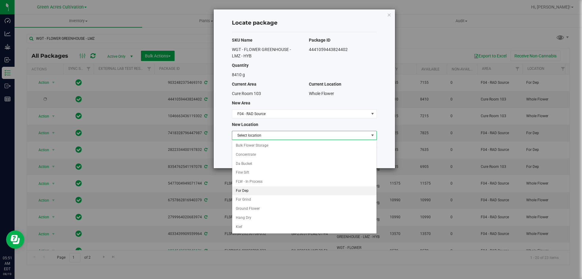
click at [246, 192] on li "For Dep" at bounding box center [304, 190] width 144 height 9
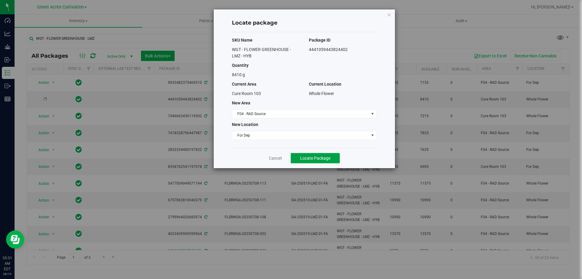
click at [309, 157] on span "Locate Package" at bounding box center [315, 157] width 30 height 5
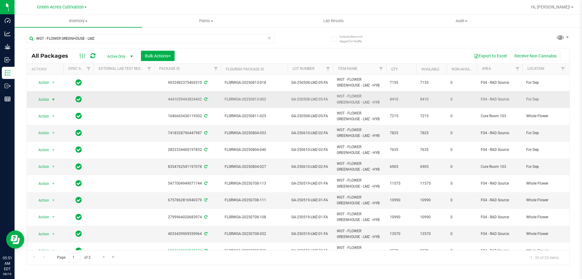
click at [51, 98] on span "select" at bounding box center [53, 99] width 5 height 5
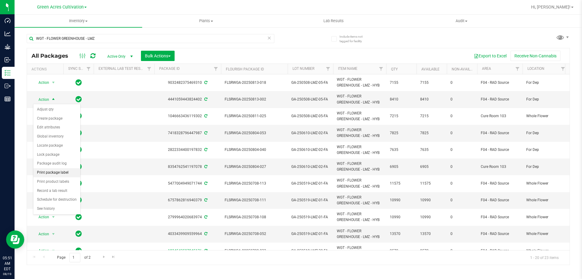
click at [55, 170] on li "Print package label" at bounding box center [56, 172] width 47 height 9
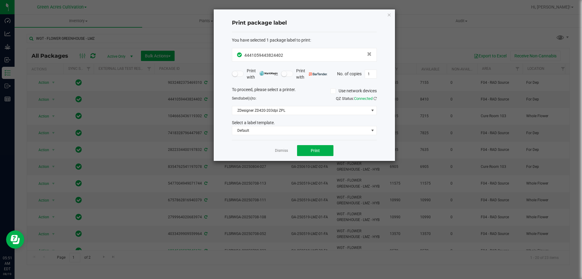
click at [307, 143] on div "Dismiss Print" at bounding box center [304, 150] width 145 height 21
click at [308, 151] on button "Print" at bounding box center [315, 150] width 36 height 11
click at [387, 13] on icon "button" at bounding box center [389, 14] width 4 height 7
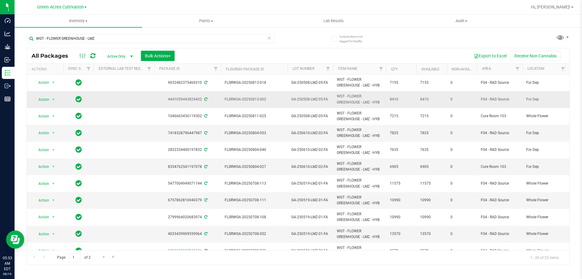
drag, startPoint x: 225, startPoint y: 98, endPoint x: 398, endPoint y: 100, distance: 173.7
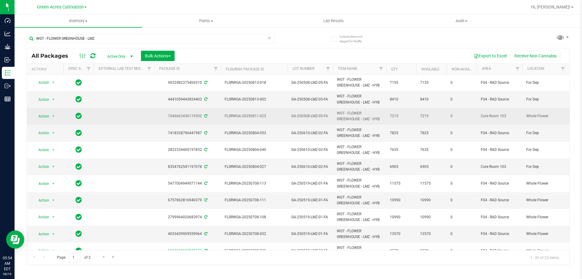
drag, startPoint x: 225, startPoint y: 115, endPoint x: 402, endPoint y: 115, distance: 176.7
click at [53, 114] on span "select" at bounding box center [53, 116] width 5 height 5
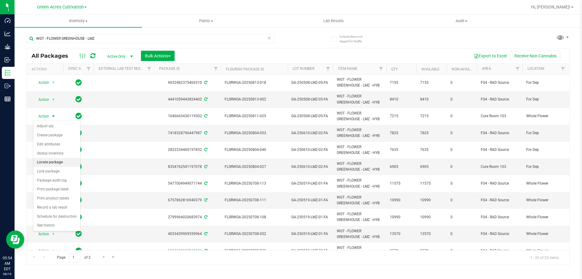
click at [49, 163] on li "Locate package" at bounding box center [56, 162] width 47 height 9
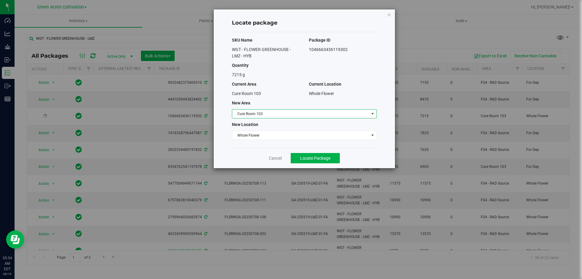
click at [312, 117] on span "Cure Room 103" at bounding box center [300, 113] width 137 height 8
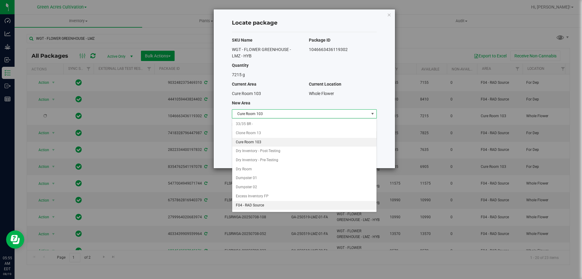
click at [253, 203] on li "F04 - RAD Source" at bounding box center [304, 205] width 144 height 9
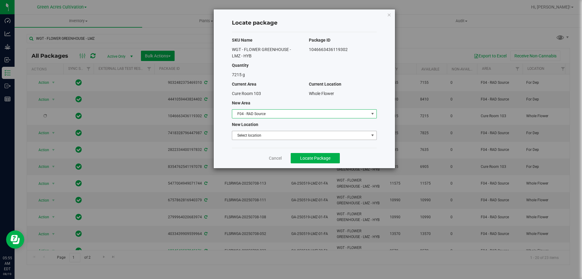
click at [275, 134] on span "Select location" at bounding box center [300, 135] width 137 height 8
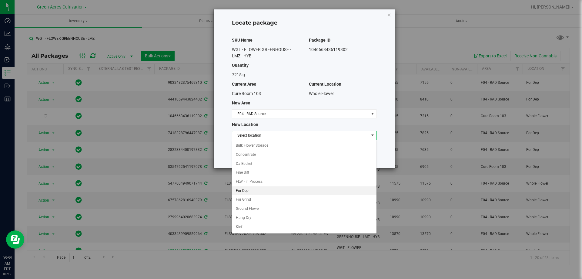
click at [247, 189] on li "For Dep" at bounding box center [304, 190] width 144 height 9
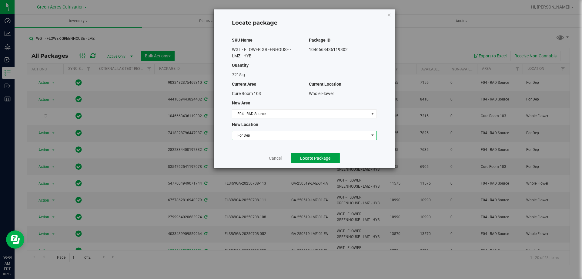
click at [308, 158] on span "Locate Package" at bounding box center [315, 157] width 30 height 5
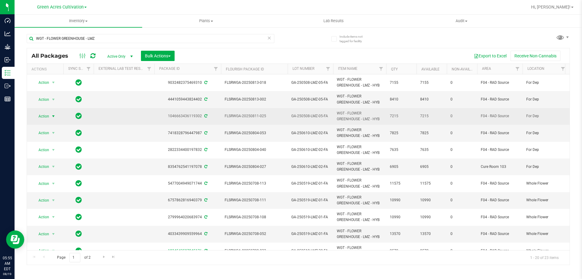
click at [51, 117] on span "select" at bounding box center [54, 116] width 8 height 8
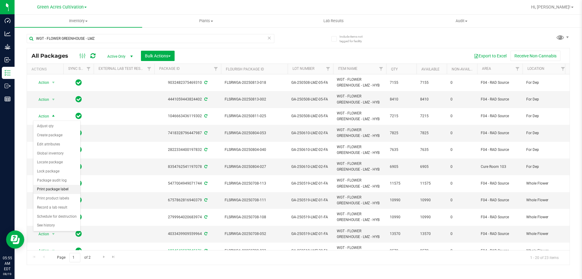
click at [60, 188] on li "Print package label" at bounding box center [56, 189] width 47 height 9
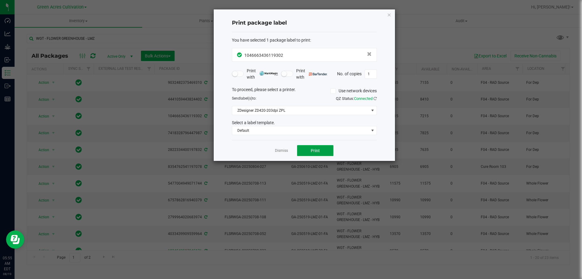
click at [309, 152] on button "Print" at bounding box center [315, 150] width 36 height 11
click at [388, 13] on icon "button" at bounding box center [389, 14] width 4 height 7
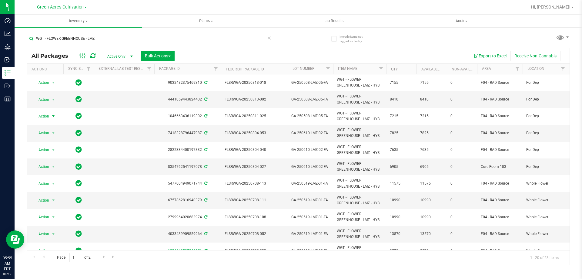
click at [108, 40] on input "WGT - FLOWER GREENHOUSE - LMZ" at bounding box center [151, 38] width 248 height 9
click at [108, 39] on input "WGT - FLOWER GREENHOUSE - LMZ" at bounding box center [151, 38] width 248 height 9
type input "WGT - FLOWER GREENHOUSE - ckz"
drag, startPoint x: 225, startPoint y: 98, endPoint x: 408, endPoint y: 96, distance: 182.8
